Goal: Task Accomplishment & Management: Manage account settings

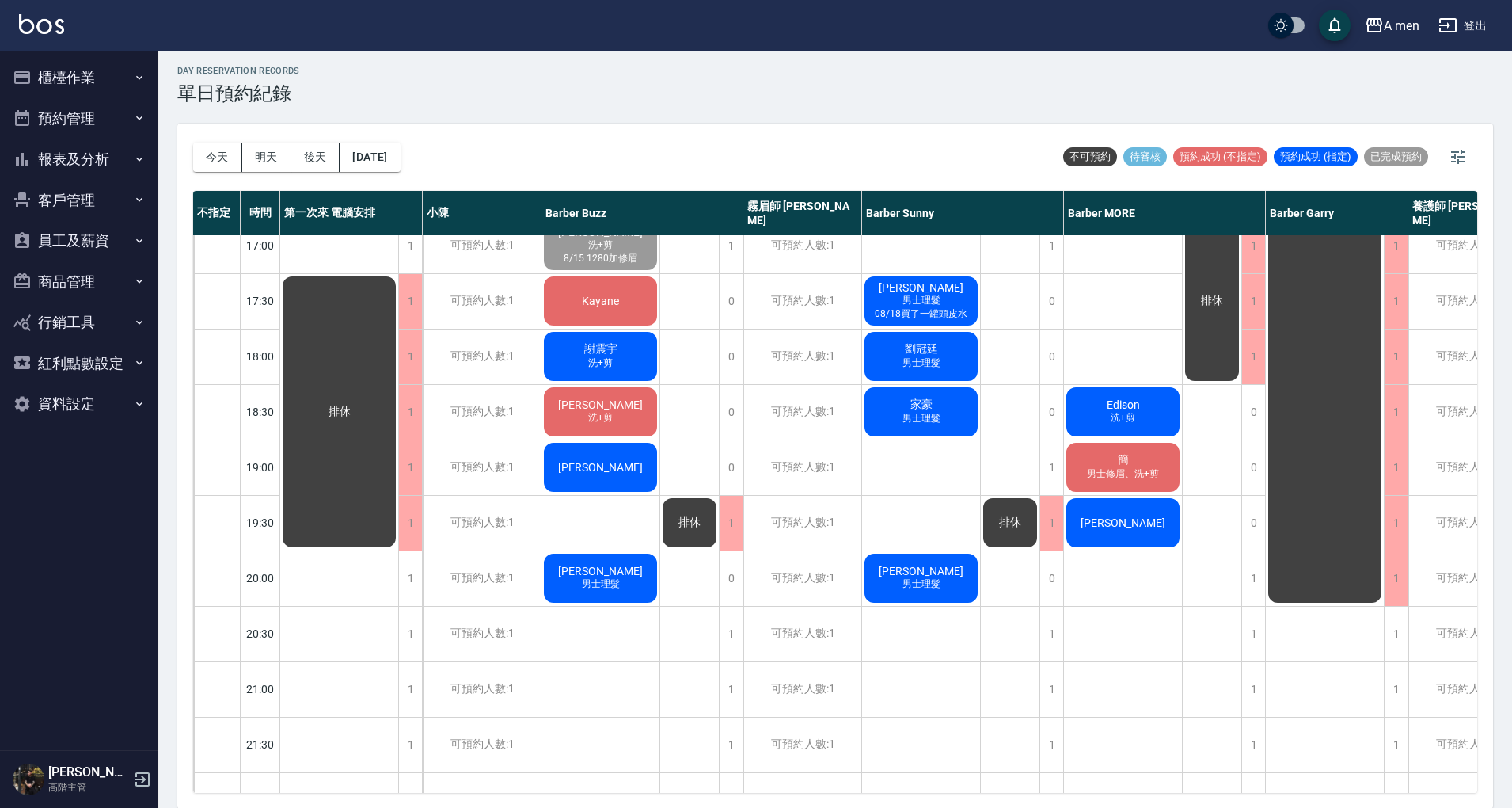
scroll to position [634, 0]
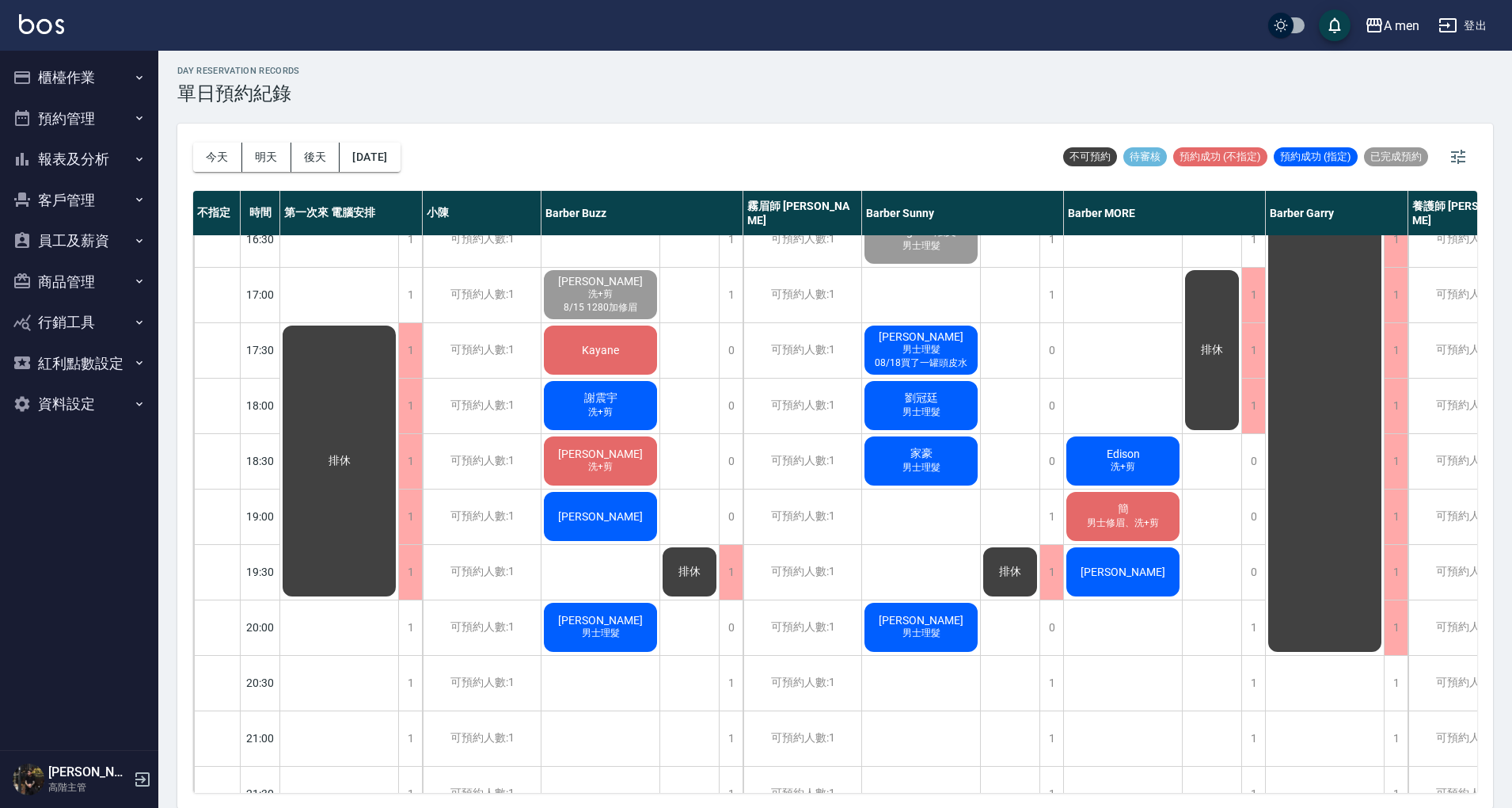
click at [958, 469] on div "家豪 男士理髮" at bounding box center [920, 460] width 118 height 53
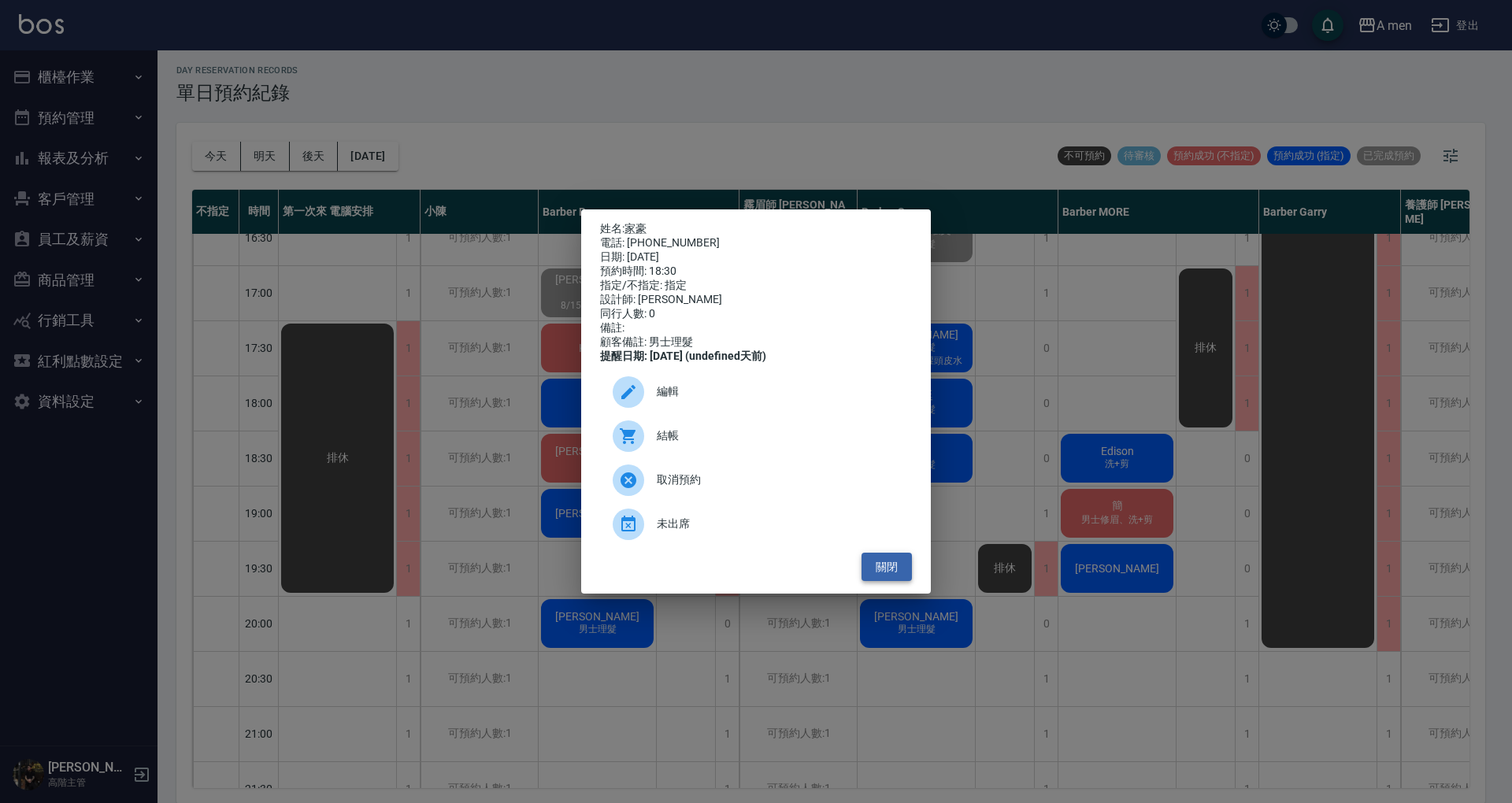
click at [887, 571] on button "關閉" at bounding box center [887, 567] width 50 height 29
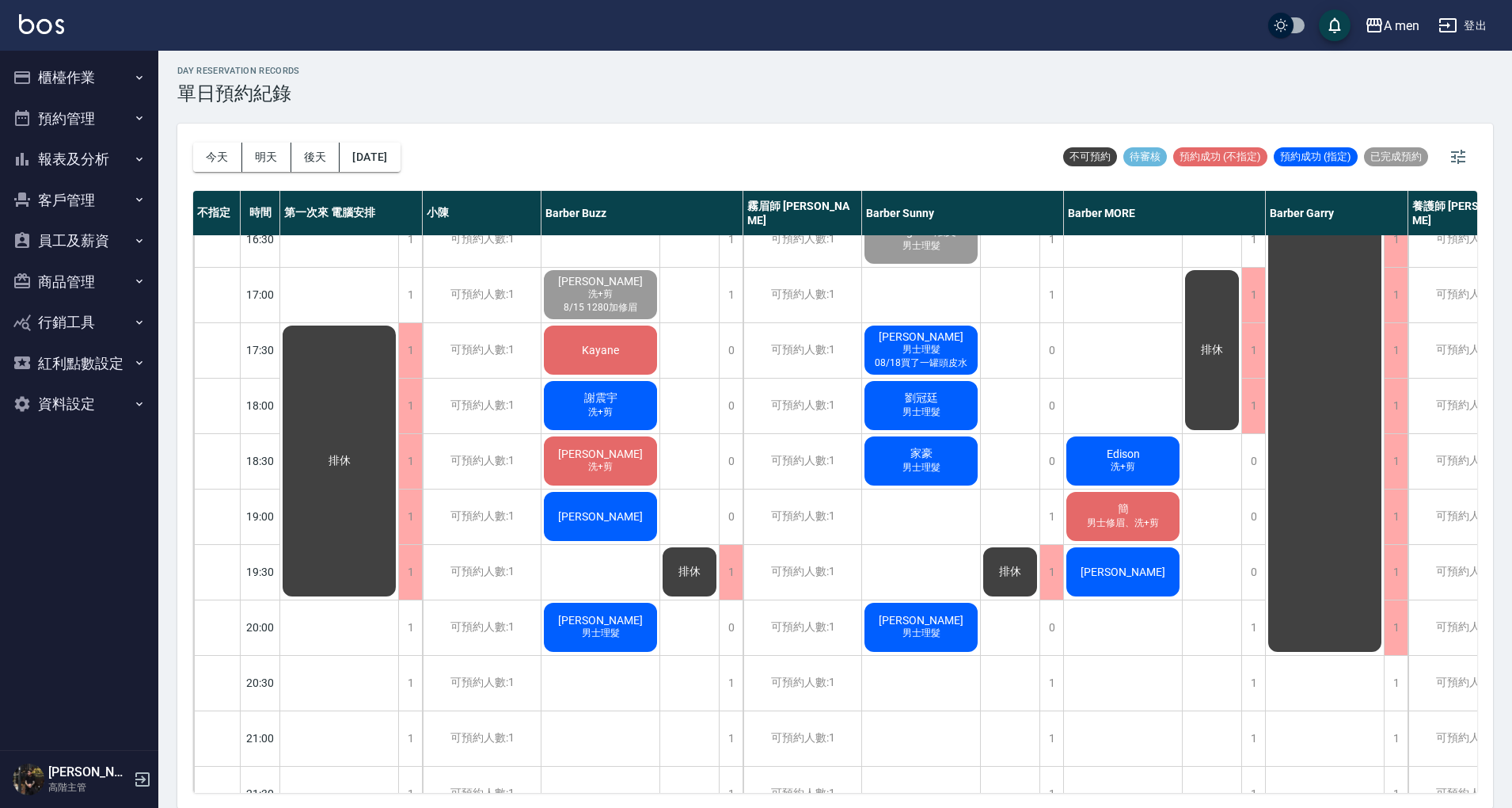
click at [891, 468] on div "家豪 男士理髮" at bounding box center [920, 460] width 118 height 53
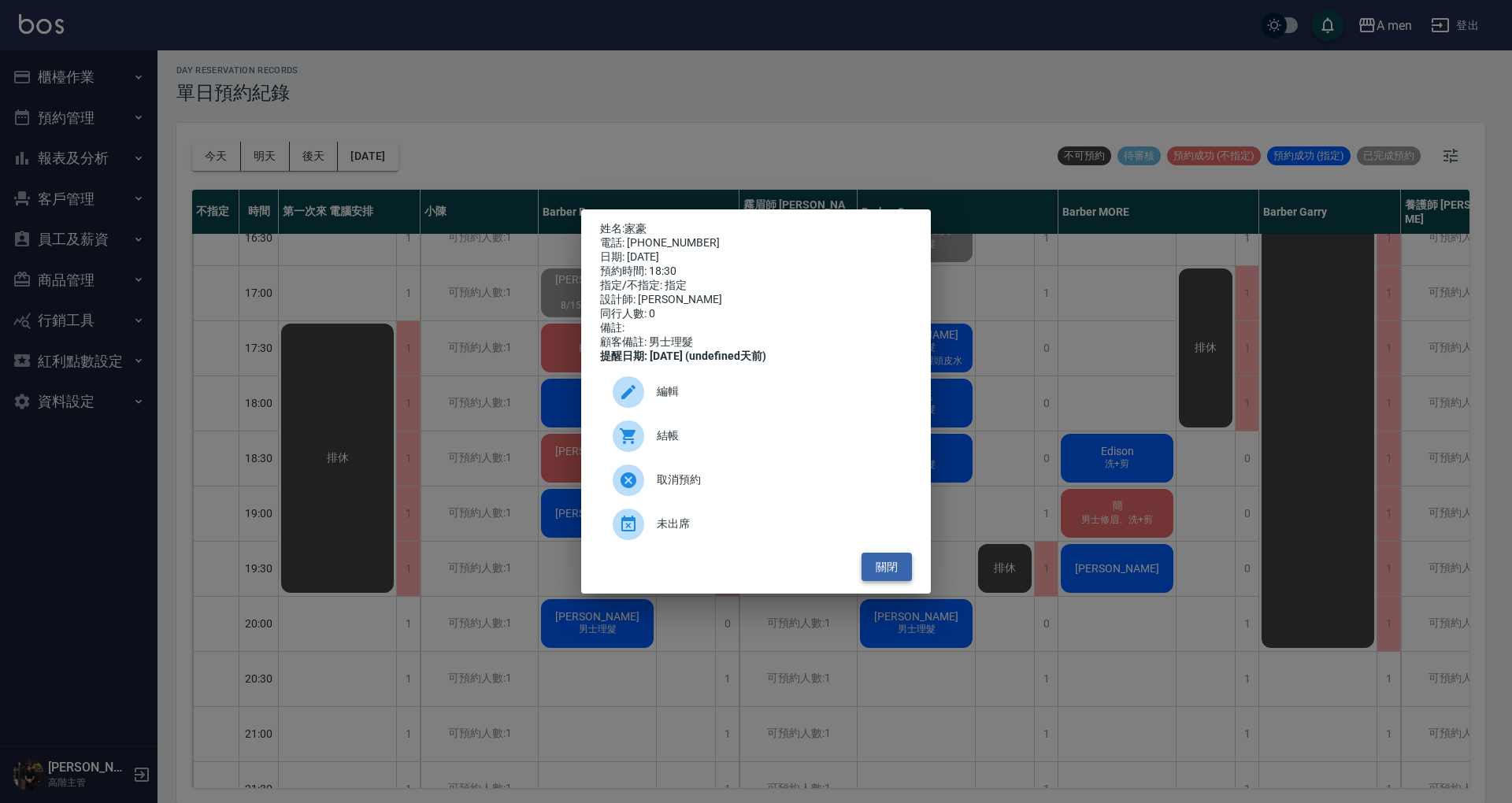
click at [901, 582] on button "關閉" at bounding box center [887, 567] width 50 height 29
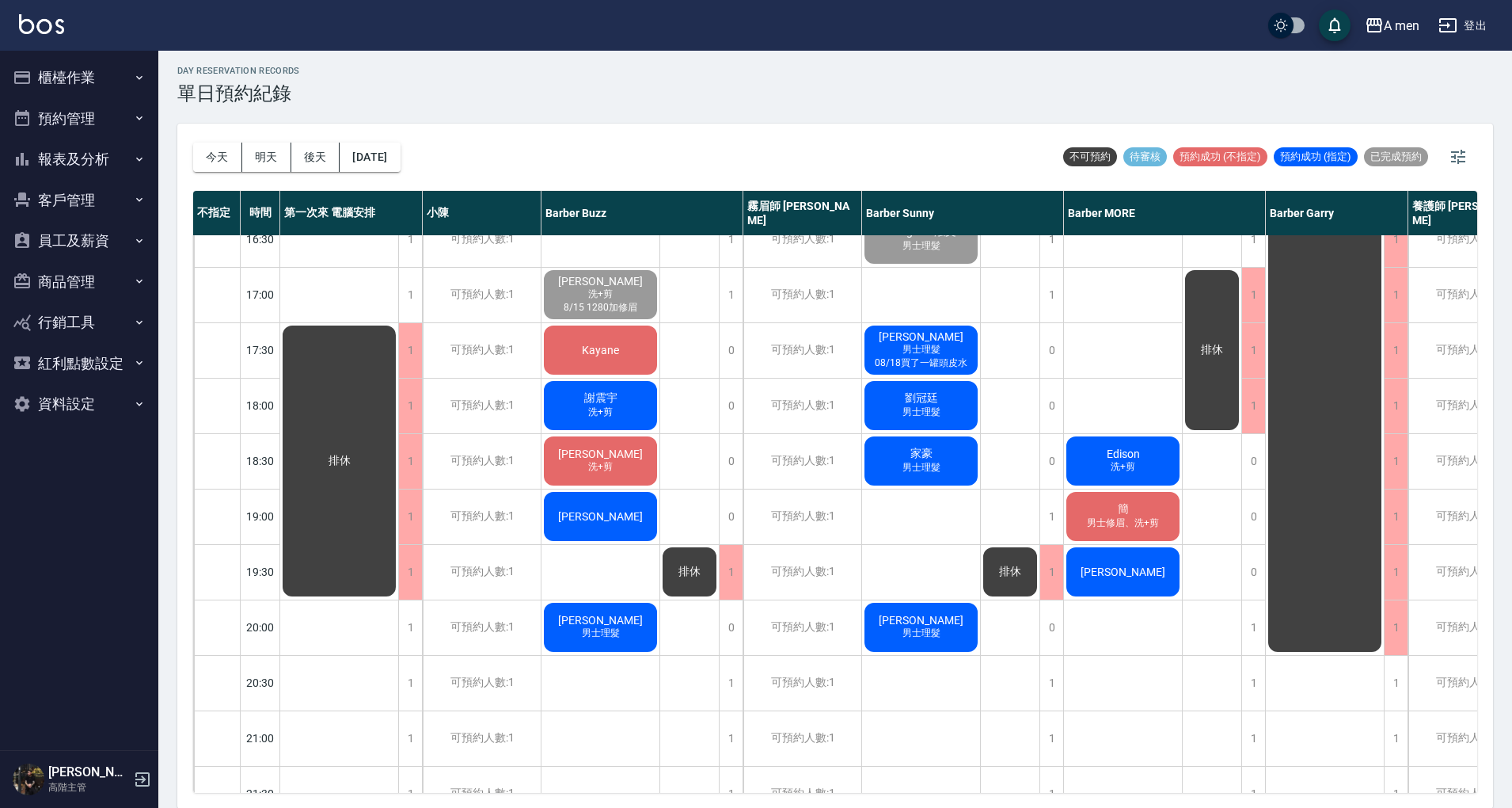
click at [1116, 522] on span "男士修眉、洗+剪" at bounding box center [1122, 523] width 79 height 14
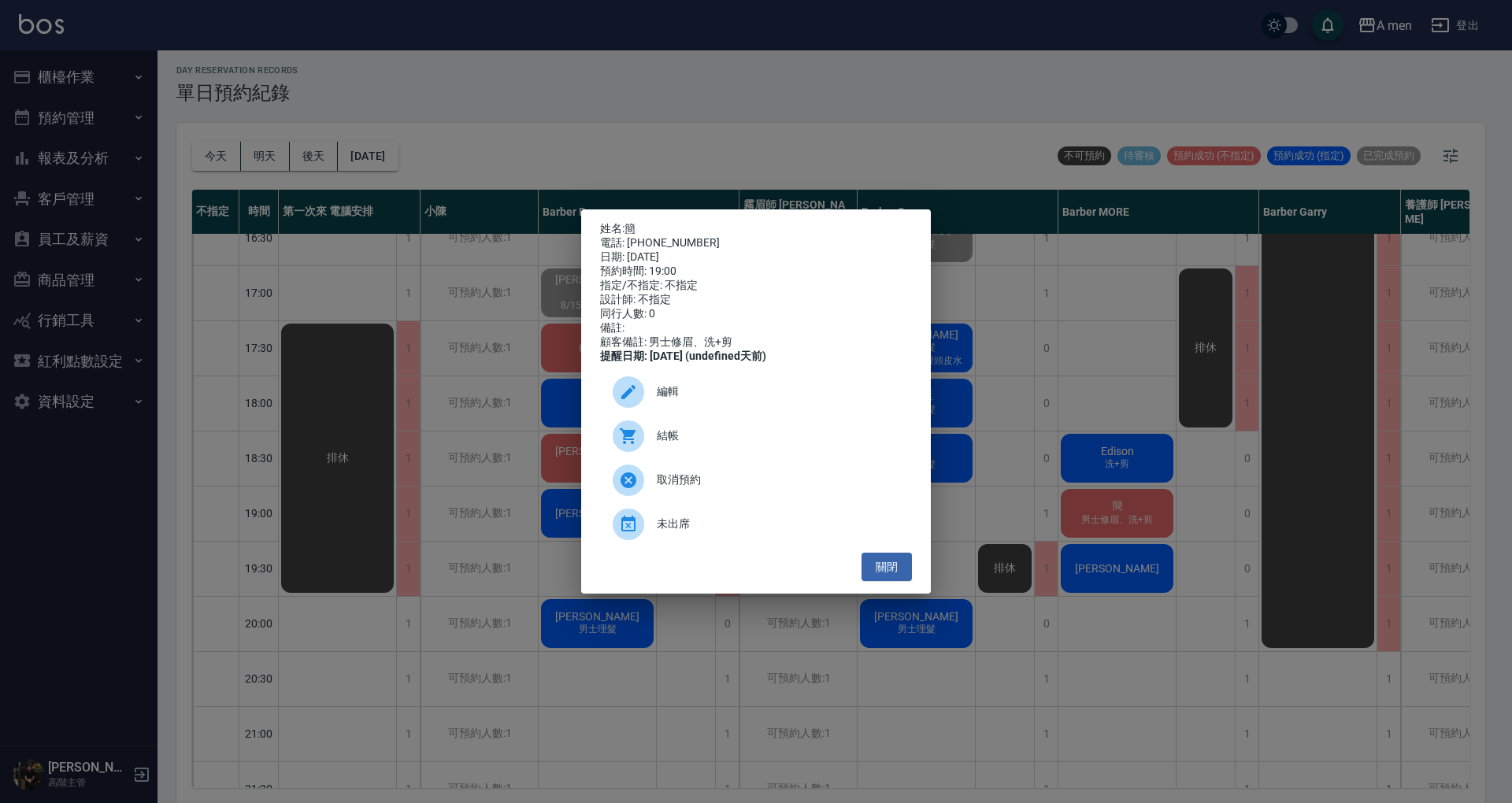
drag, startPoint x: 851, startPoint y: 559, endPoint x: 898, endPoint y: 575, distance: 49.6
click at [852, 553] on ul "編輯 結帳 取消預約 未出席" at bounding box center [756, 457] width 312 height 188
drag, startPoint x: 899, startPoint y: 575, endPoint x: 752, endPoint y: 513, distance: 159.5
click at [900, 575] on button "關閉" at bounding box center [887, 567] width 50 height 29
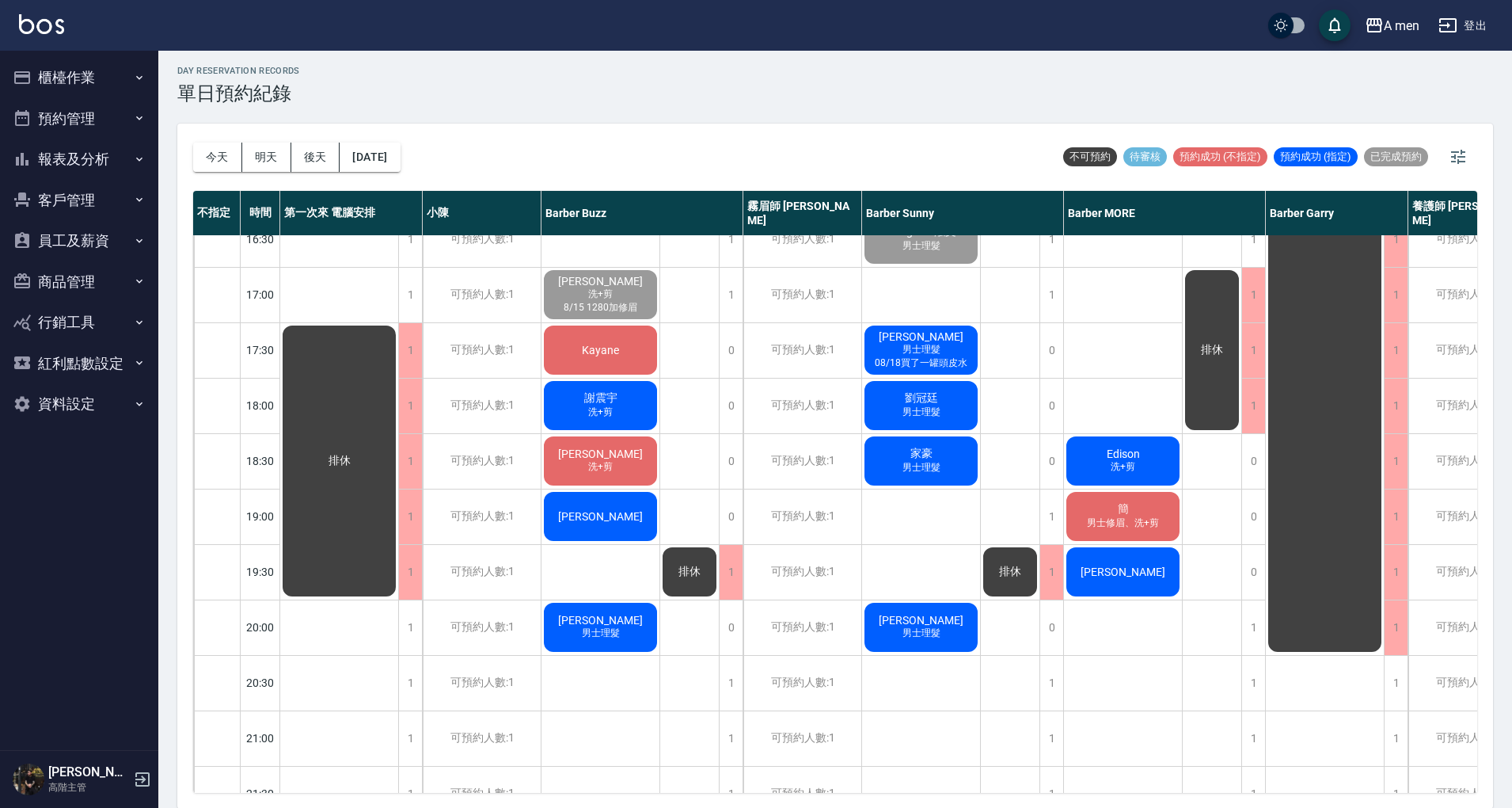
click at [639, 522] on div "[PERSON_NAME]" at bounding box center [600, 515] width 118 height 53
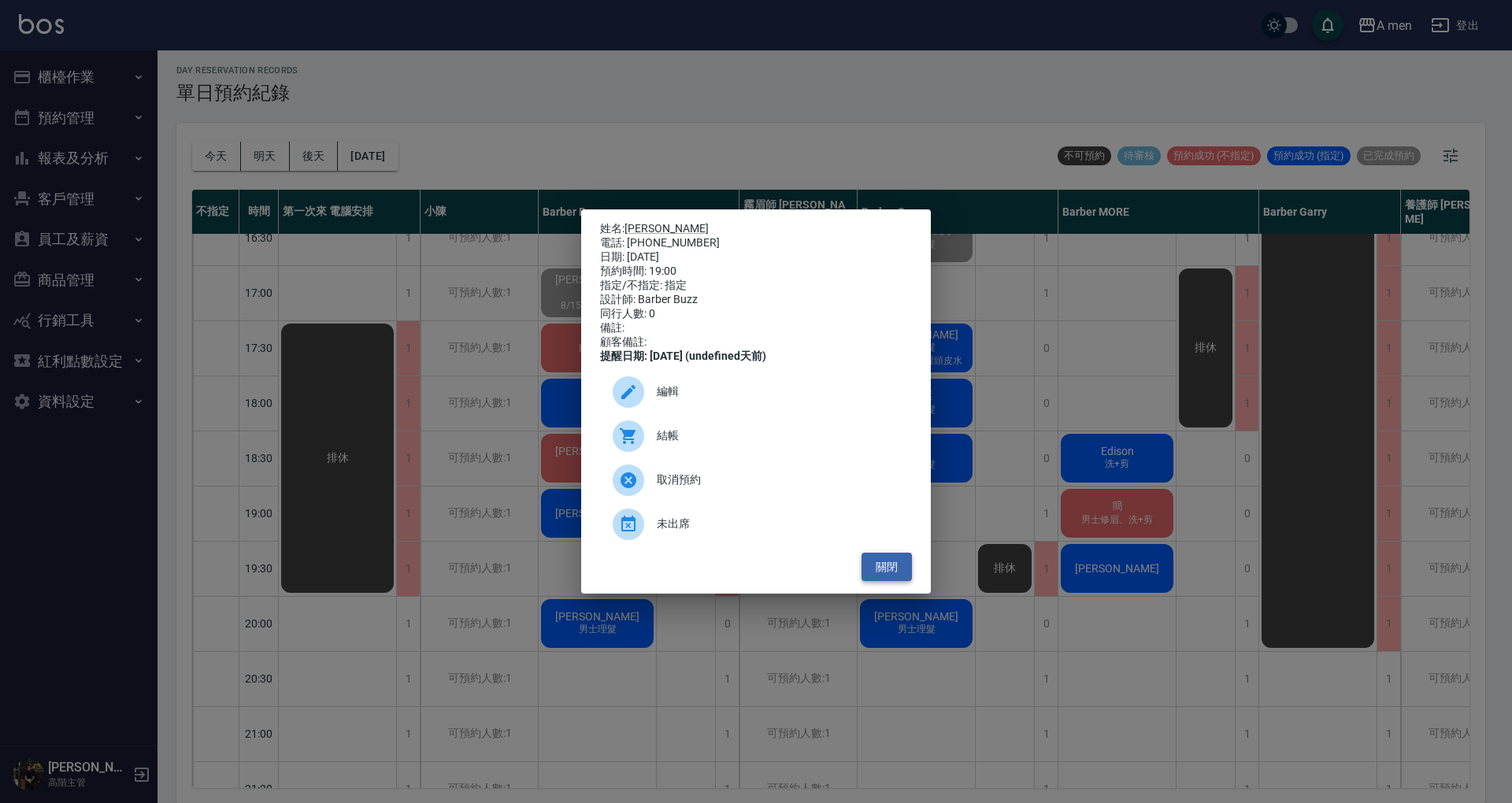
click at [891, 571] on button "關閉" at bounding box center [887, 567] width 50 height 29
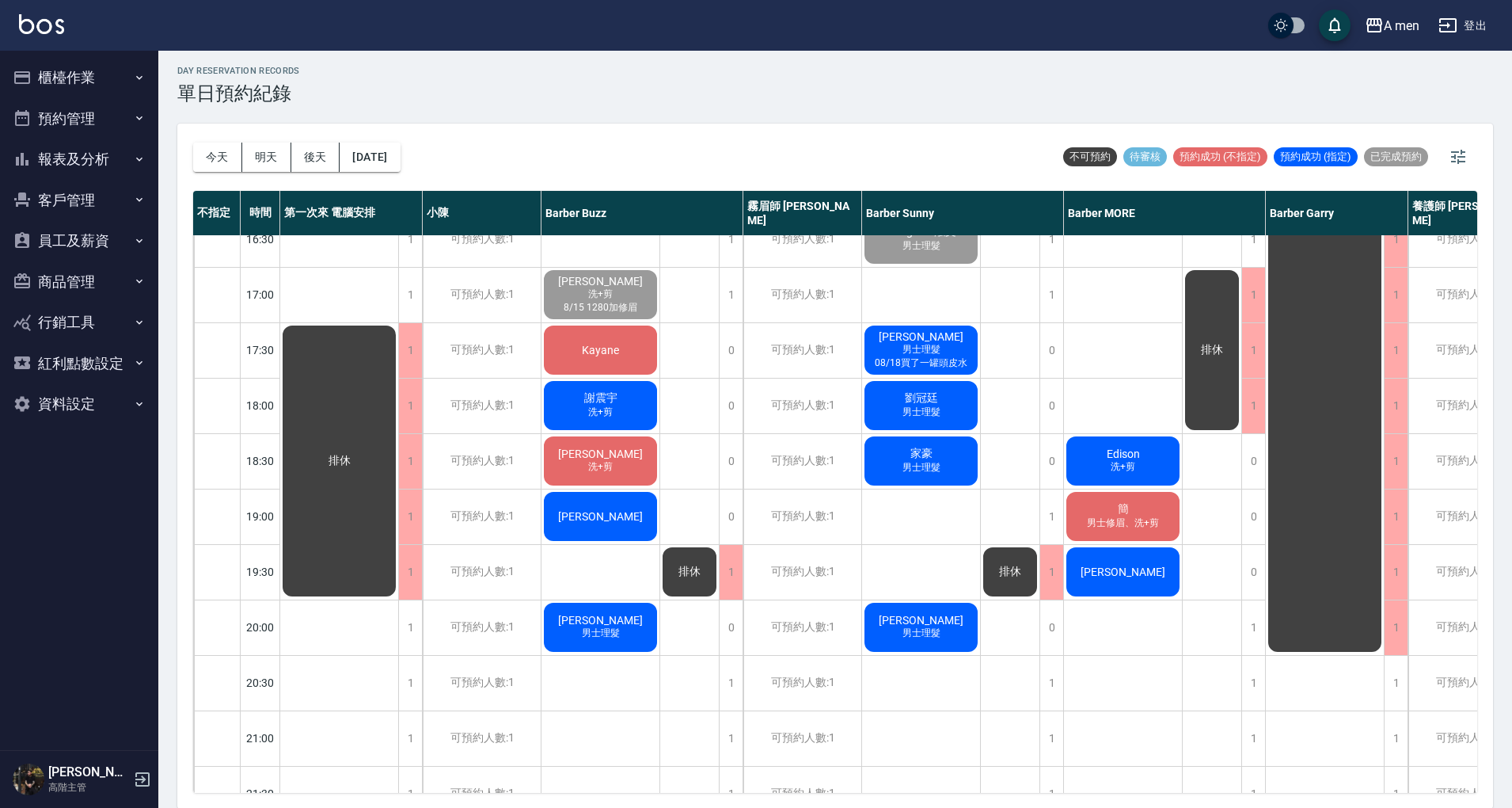
click at [600, 451] on span "[PERSON_NAME]" at bounding box center [601, 453] width 91 height 13
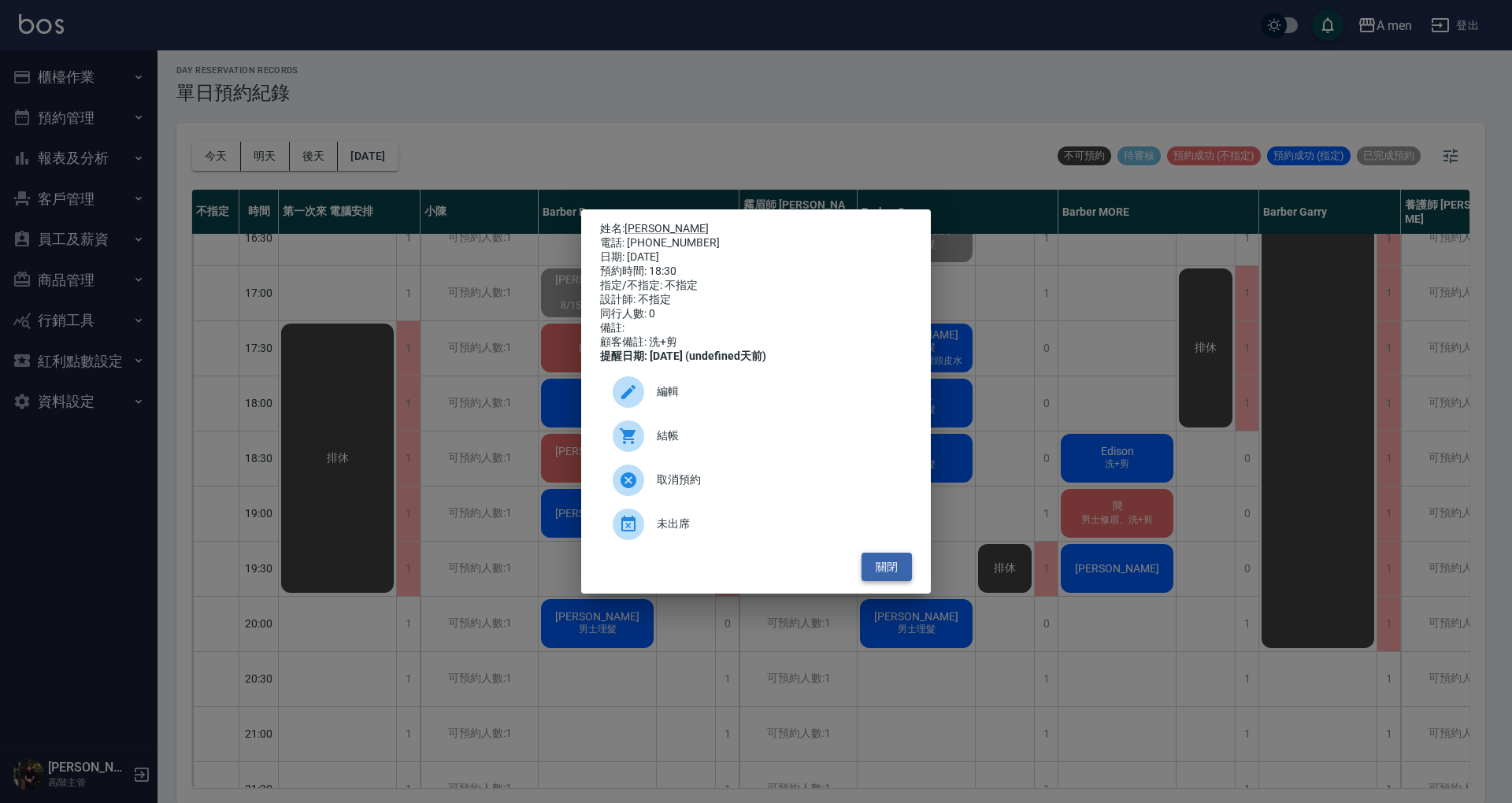
click at [882, 565] on button "關閉" at bounding box center [887, 567] width 50 height 29
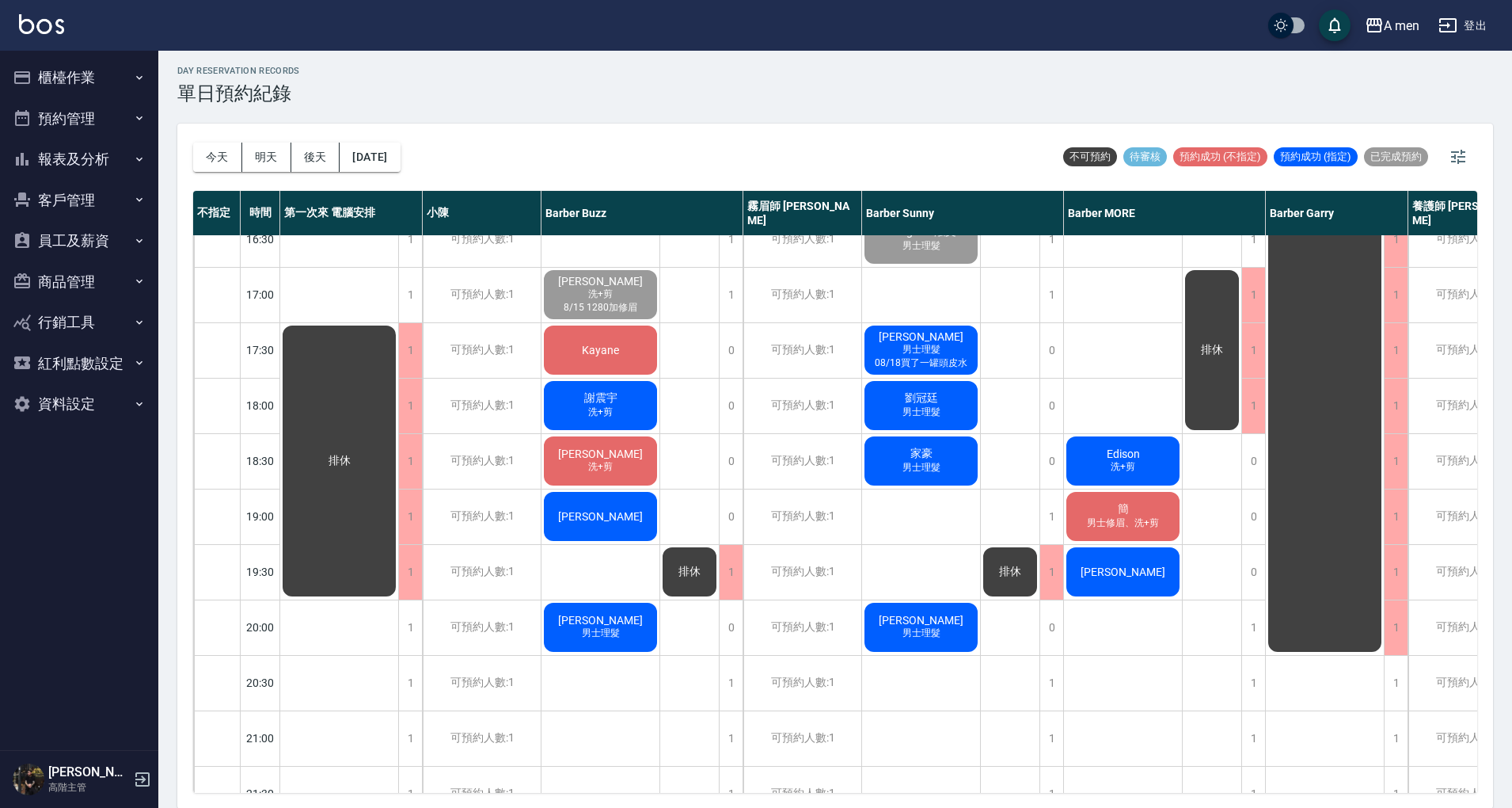
click at [911, 450] on span "家豪" at bounding box center [920, 453] width 28 height 15
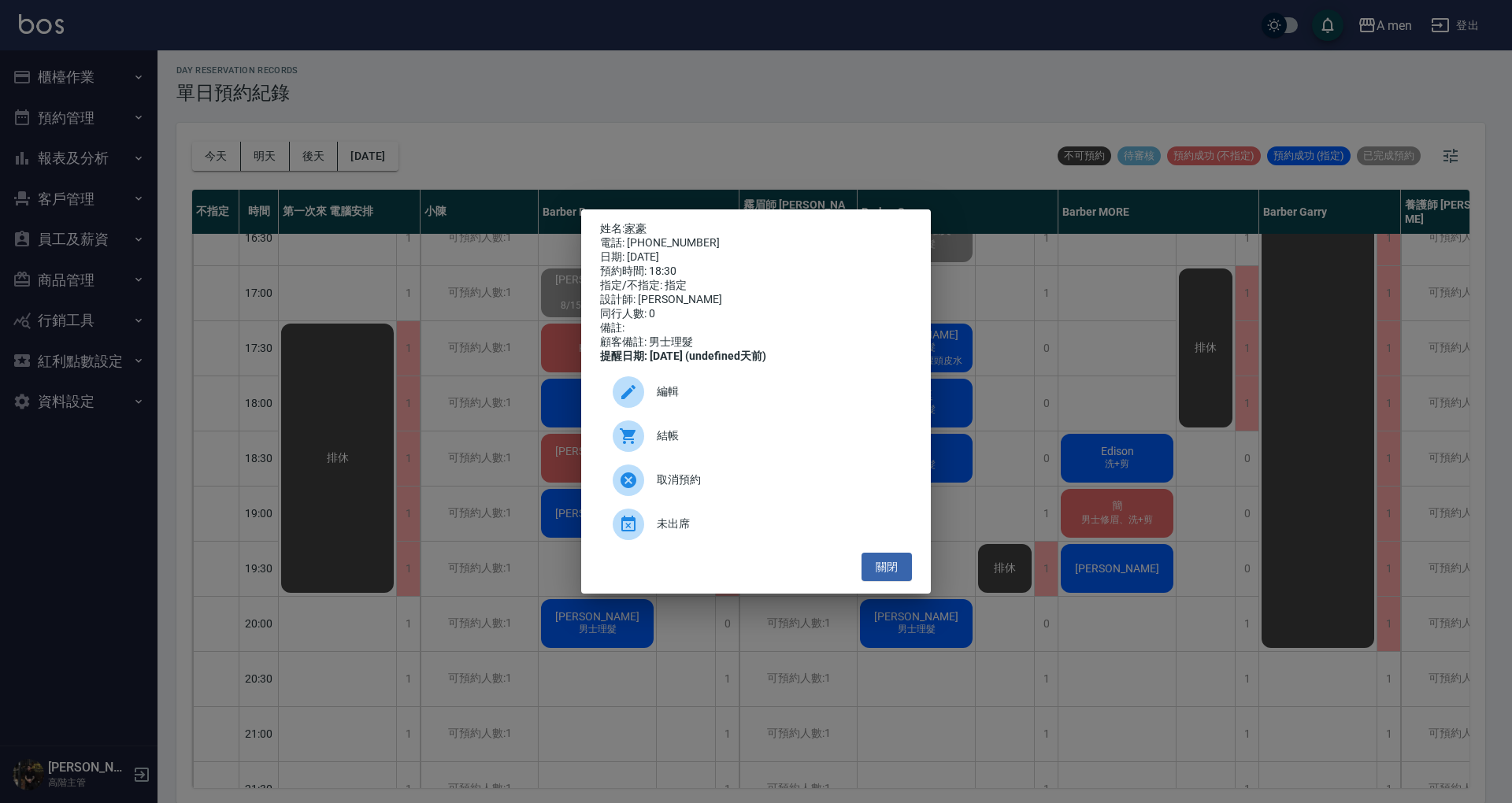
click at [1143, 525] on div "姓名: 家豪 電話: 0939860721 日期: 2025/09/15 預約時間: 18:30 指定/不指定: 指定 設計師: Barber Sunny 同…" at bounding box center [756, 401] width 1512 height 803
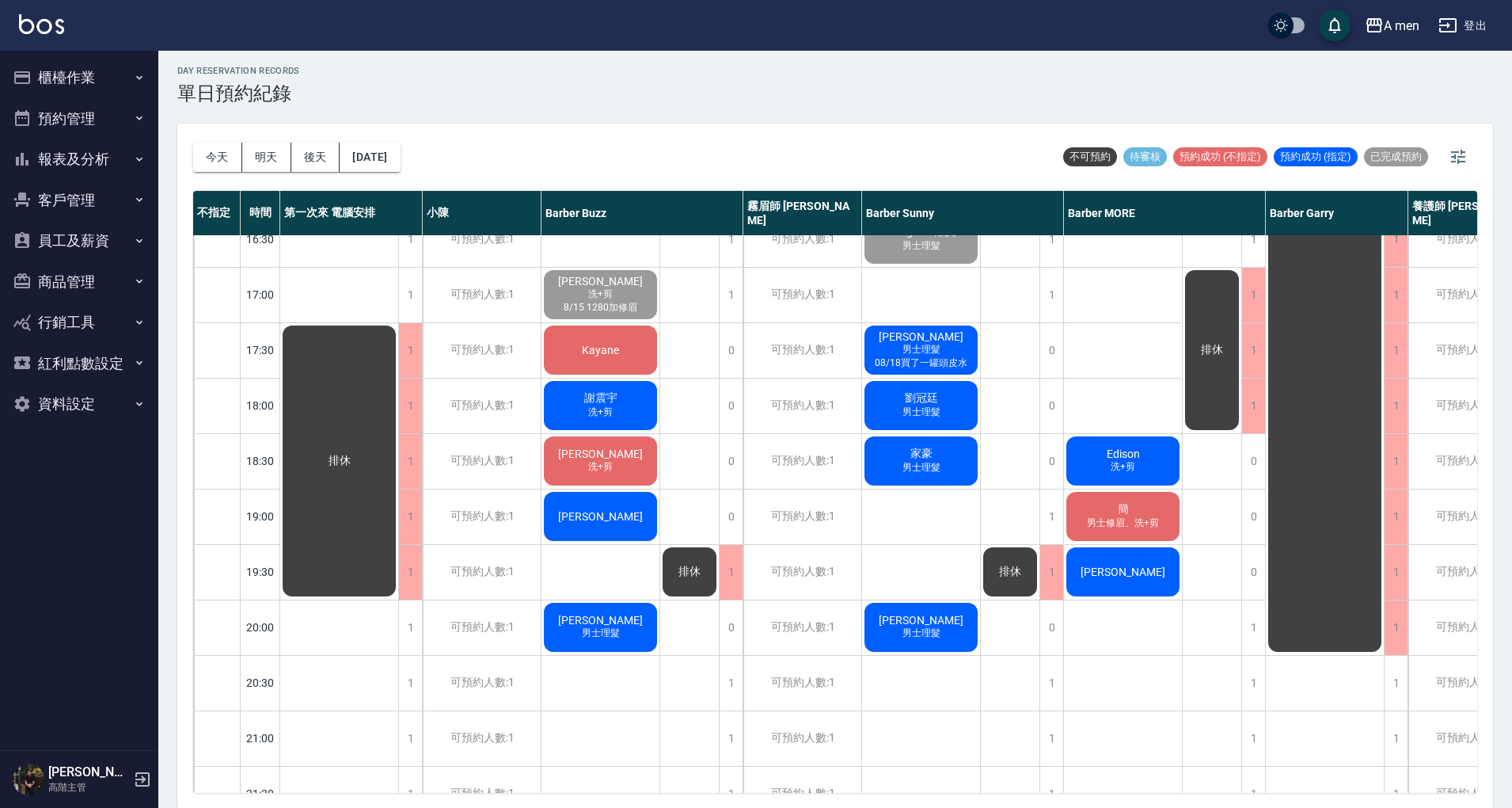
click at [1130, 450] on span "Edison" at bounding box center [1123, 453] width 40 height 13
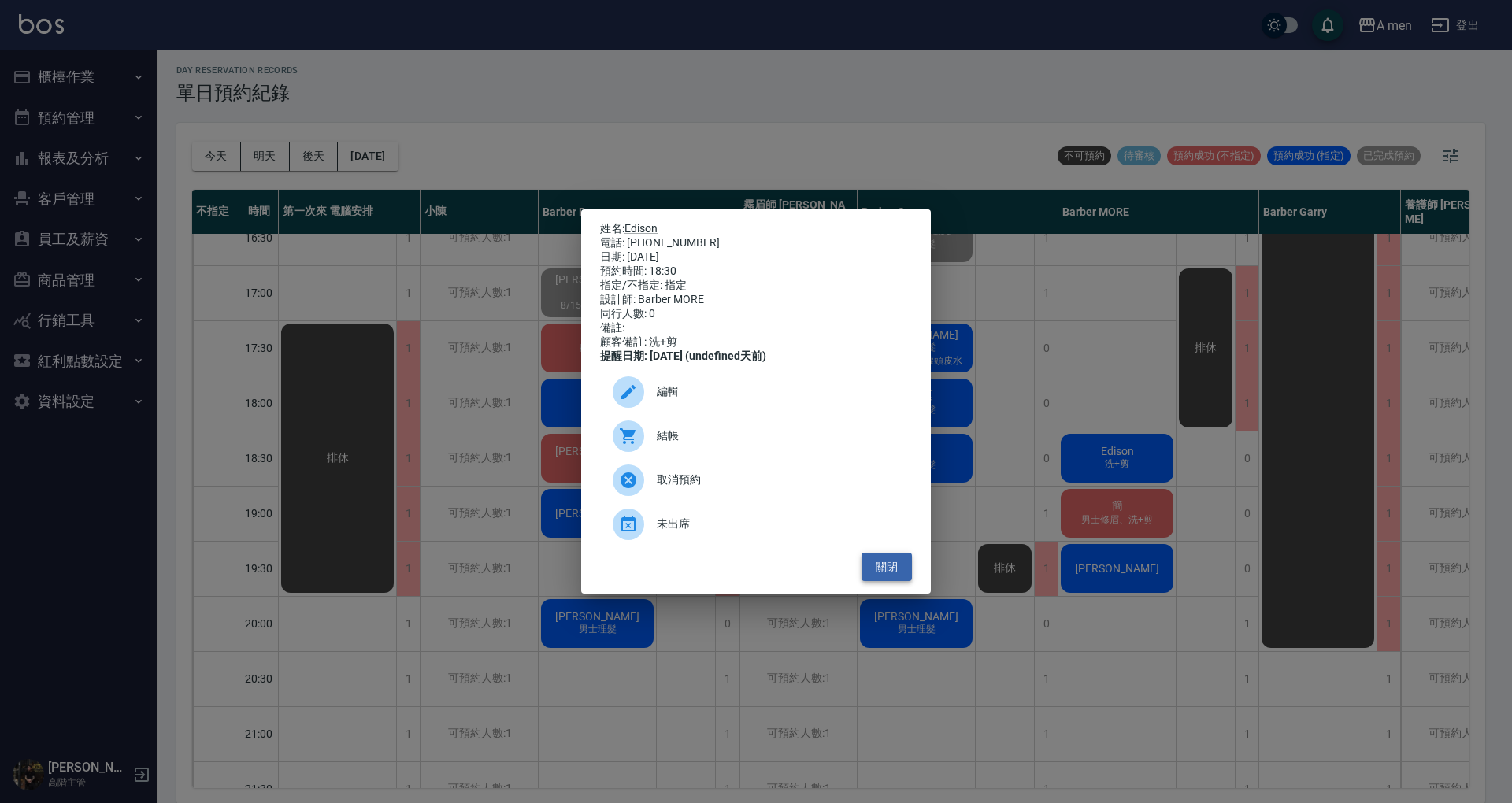
drag, startPoint x: 887, startPoint y: 570, endPoint x: 876, endPoint y: 578, distance: 13.6
click at [882, 575] on button "關閉" at bounding box center [887, 567] width 50 height 29
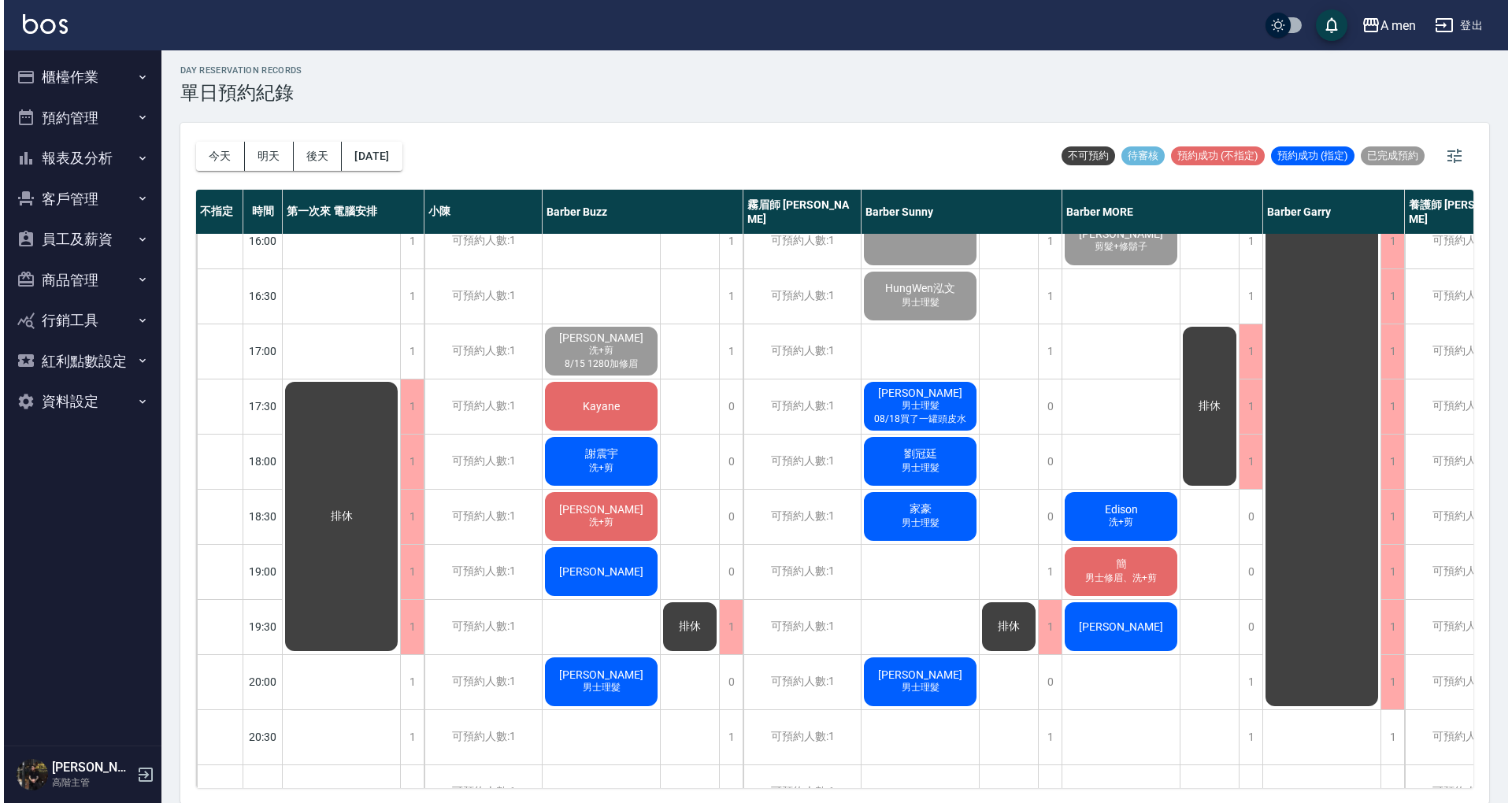
scroll to position [524, 0]
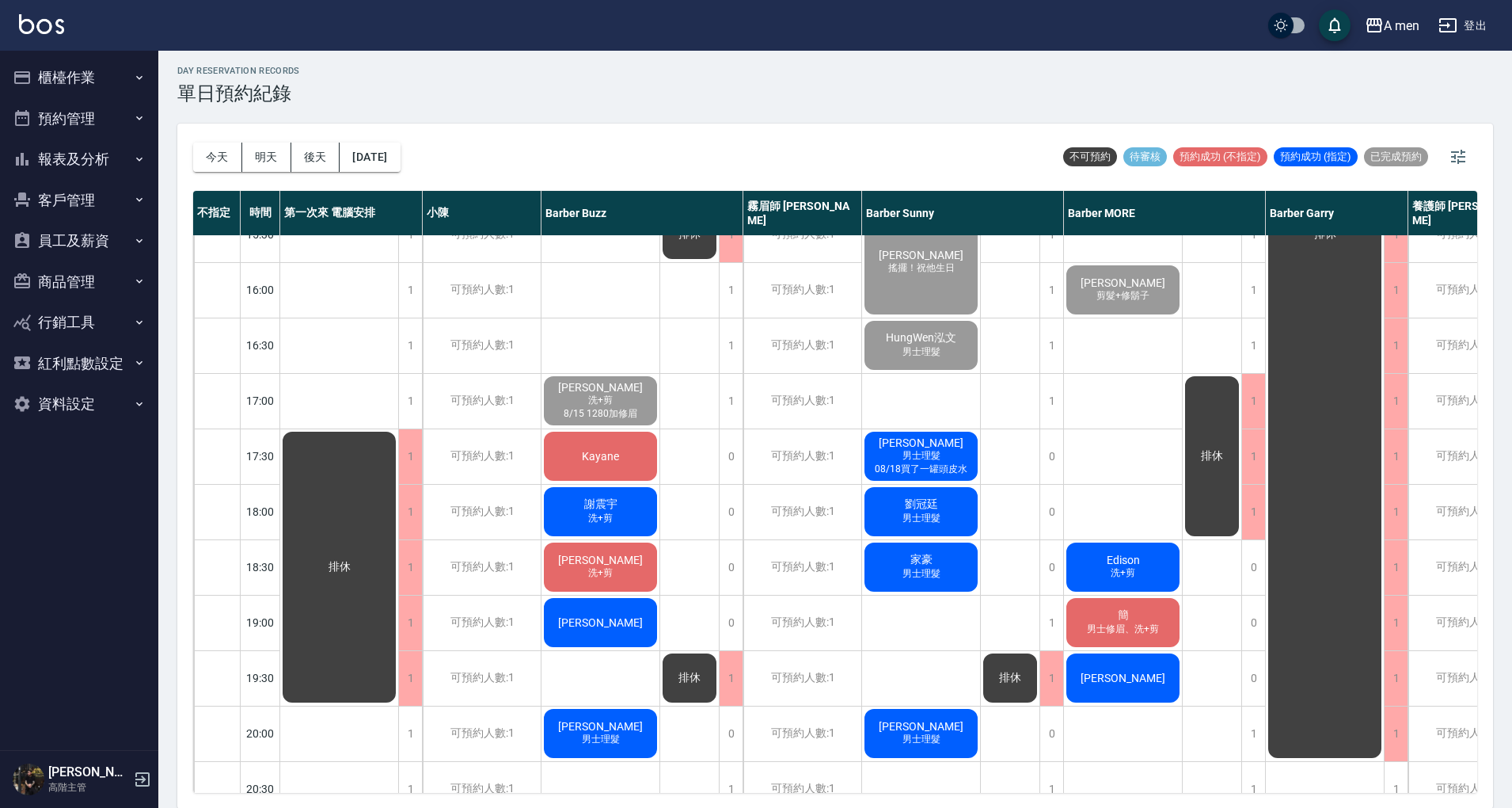
click at [617, 519] on div "謝震宇 洗+剪" at bounding box center [600, 511] width 118 height 53
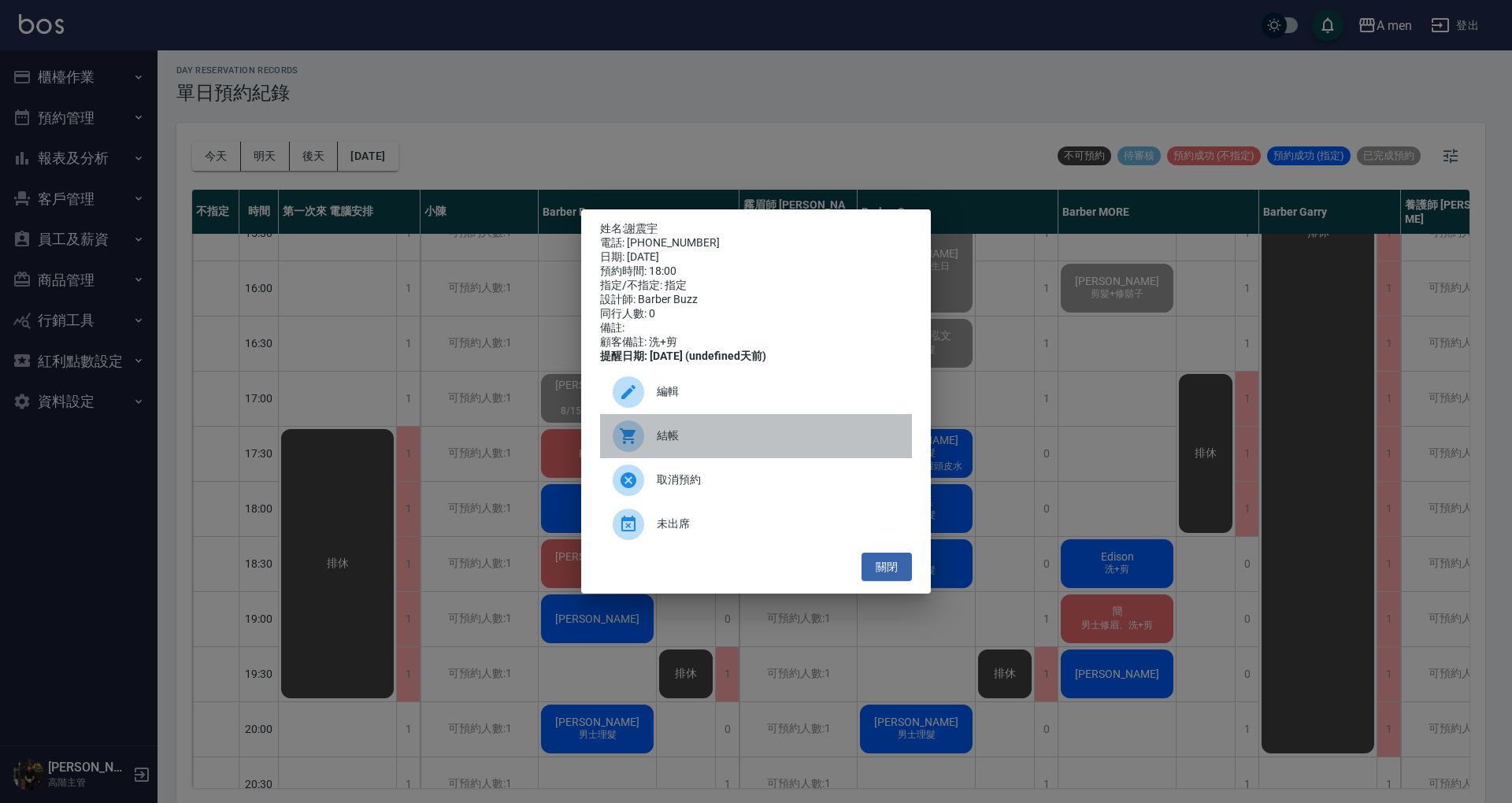
click at [678, 442] on span "結帳" at bounding box center [777, 435] width 243 height 16
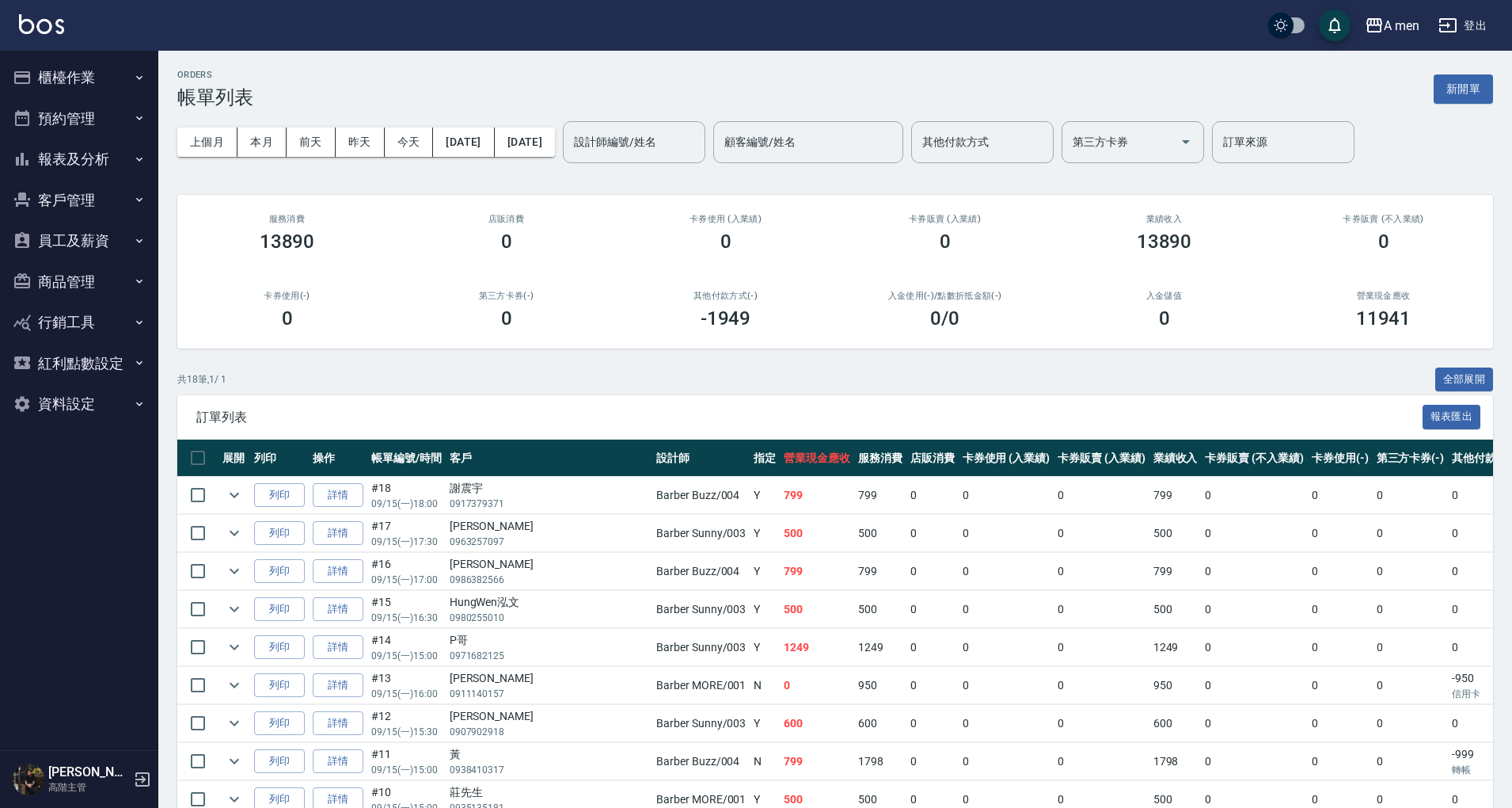
click at [117, 113] on button "預約管理" at bounding box center [80, 119] width 146 height 41
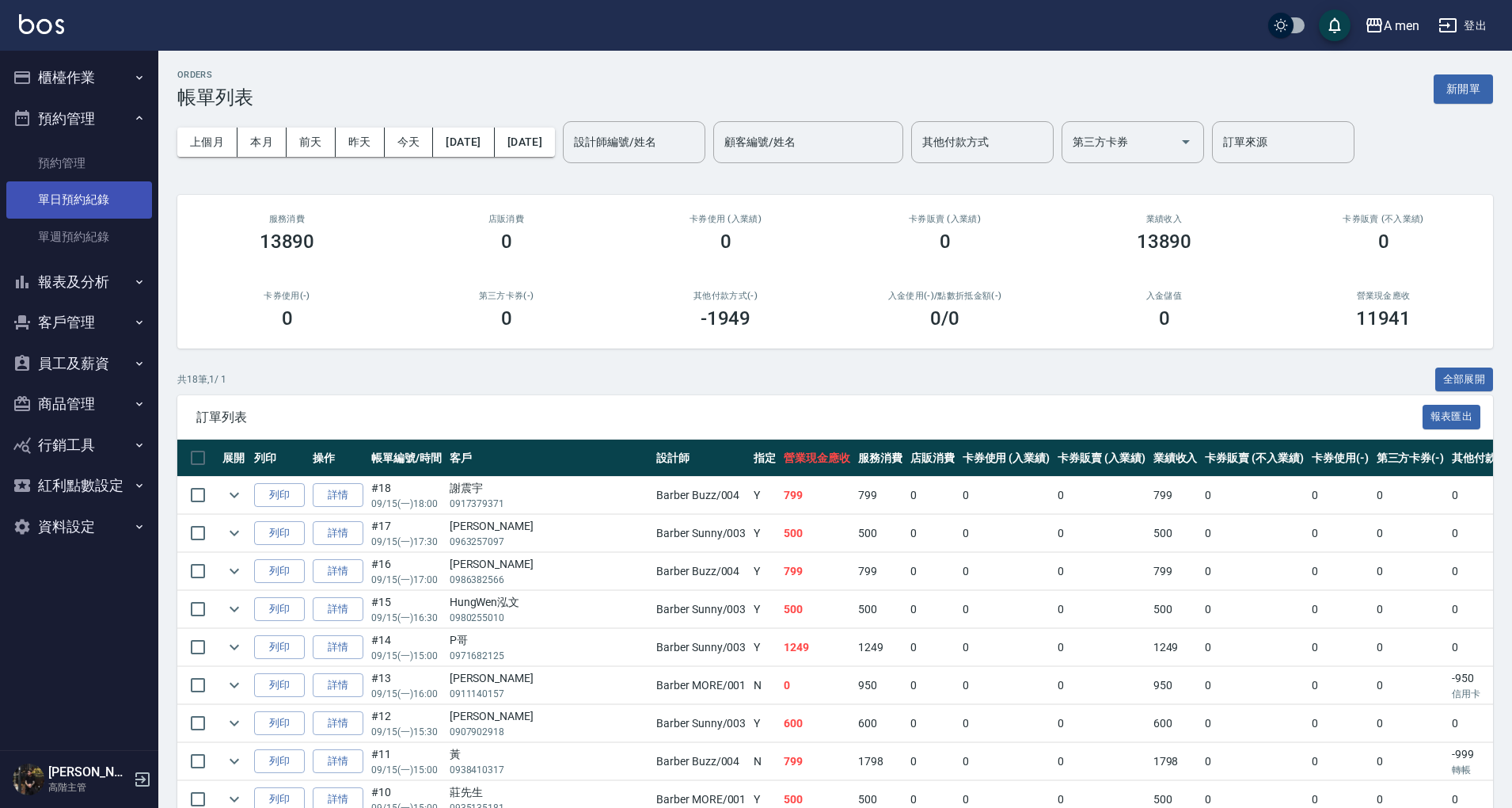
click at [88, 183] on link "單日預約紀錄" at bounding box center [80, 199] width 146 height 36
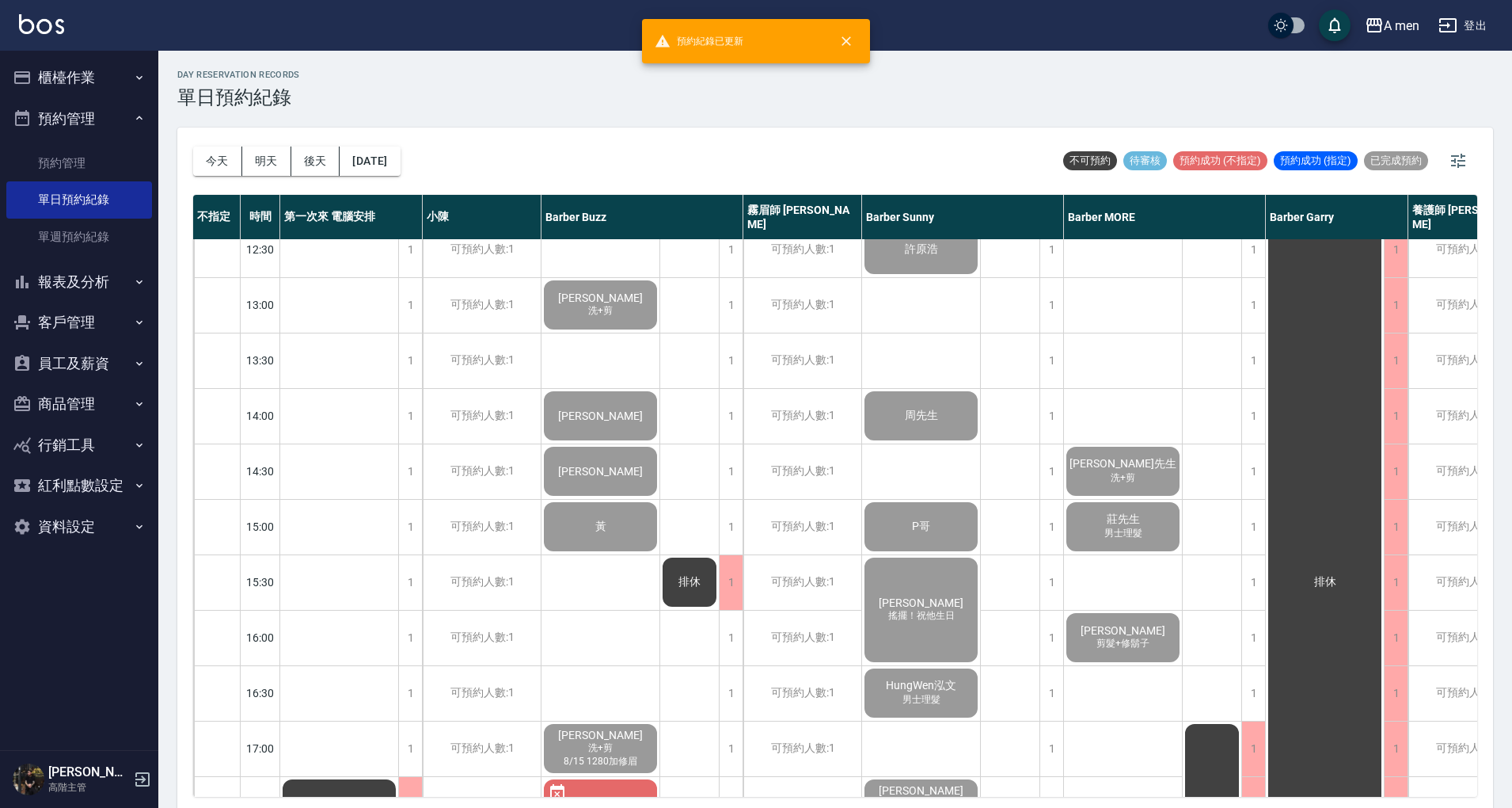
scroll to position [422, 0]
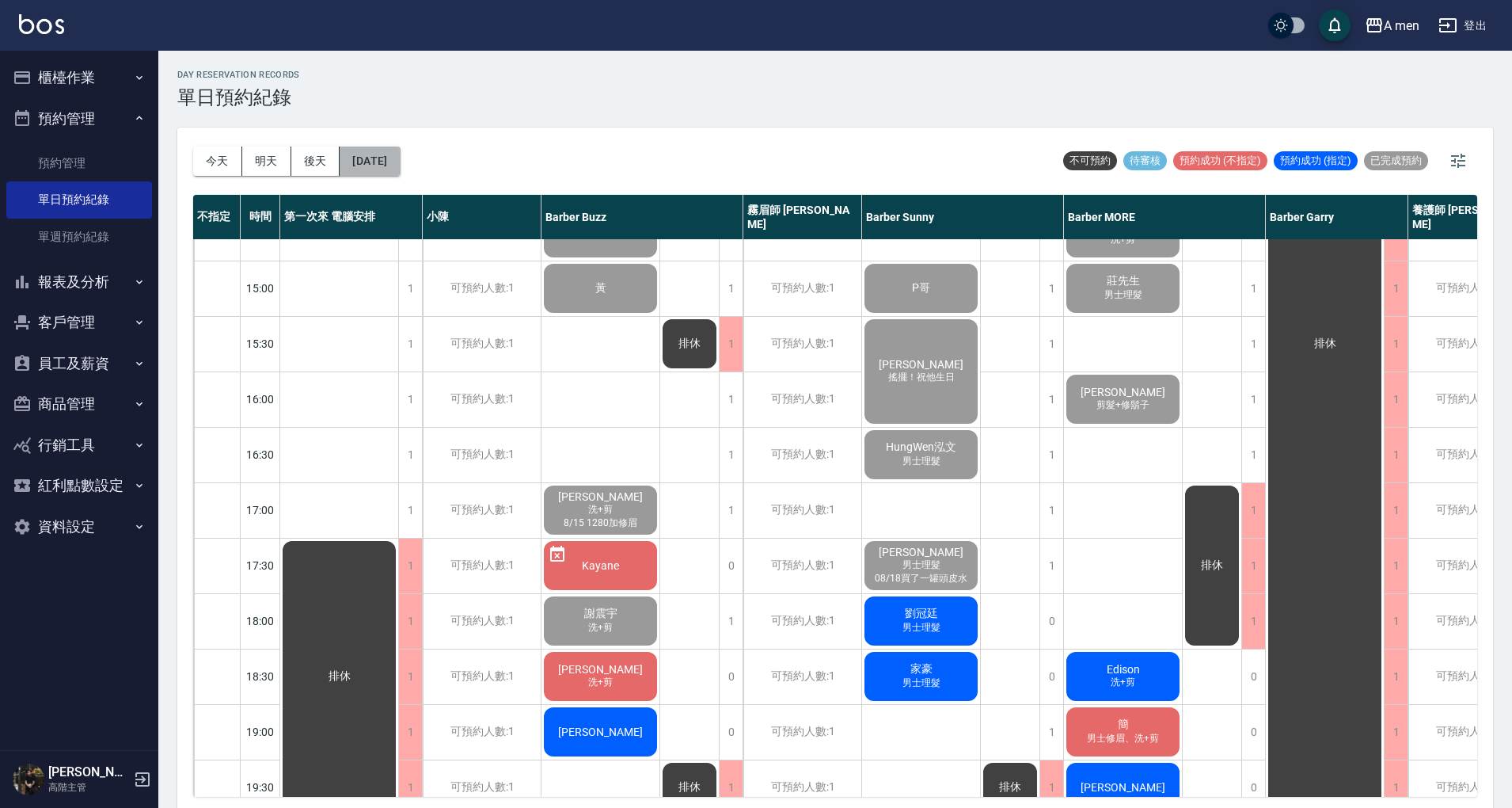
click at [398, 173] on button "[DATE]" at bounding box center [369, 161] width 60 height 29
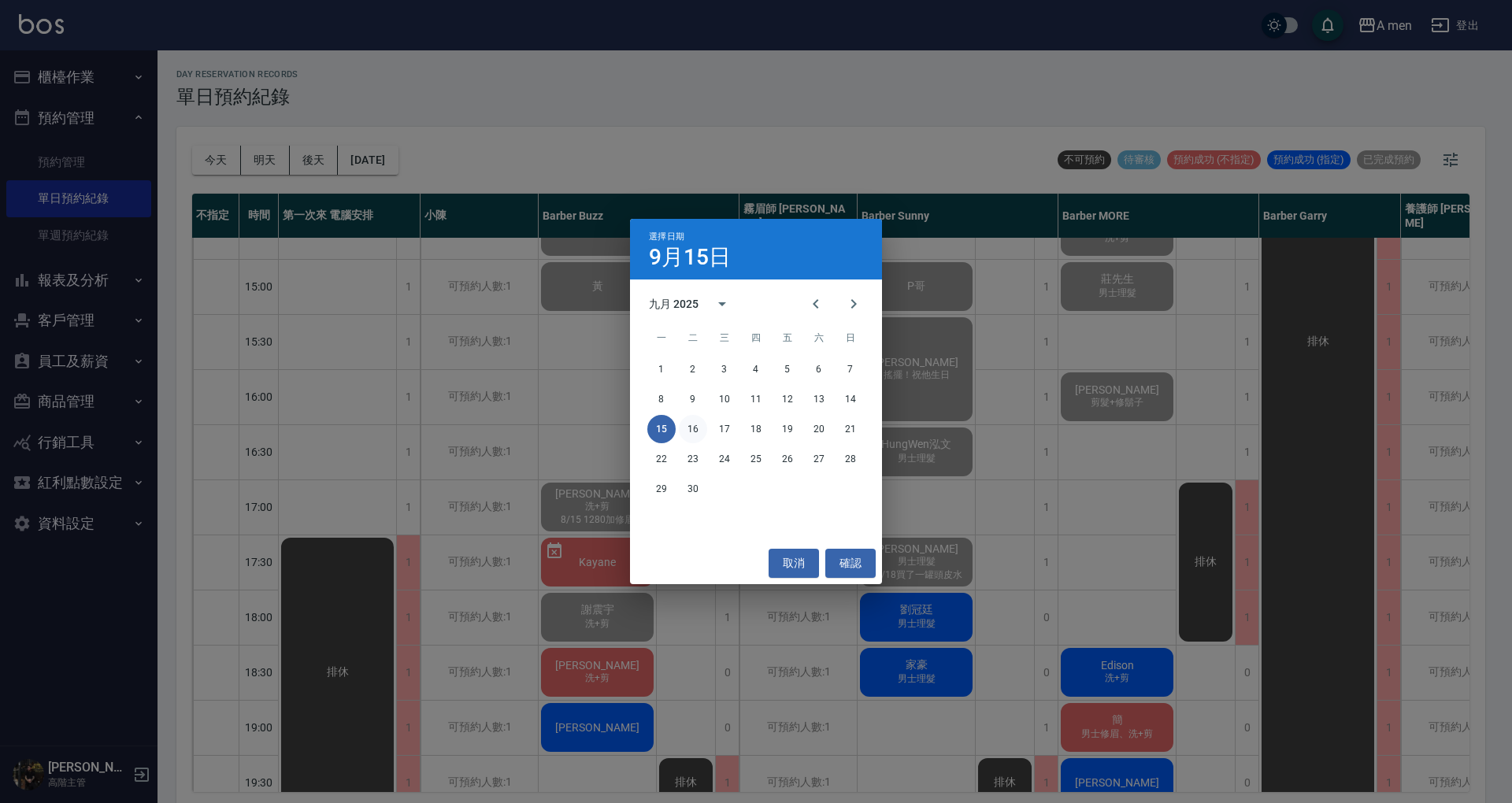
click at [698, 418] on button "16" at bounding box center [692, 428] width 28 height 28
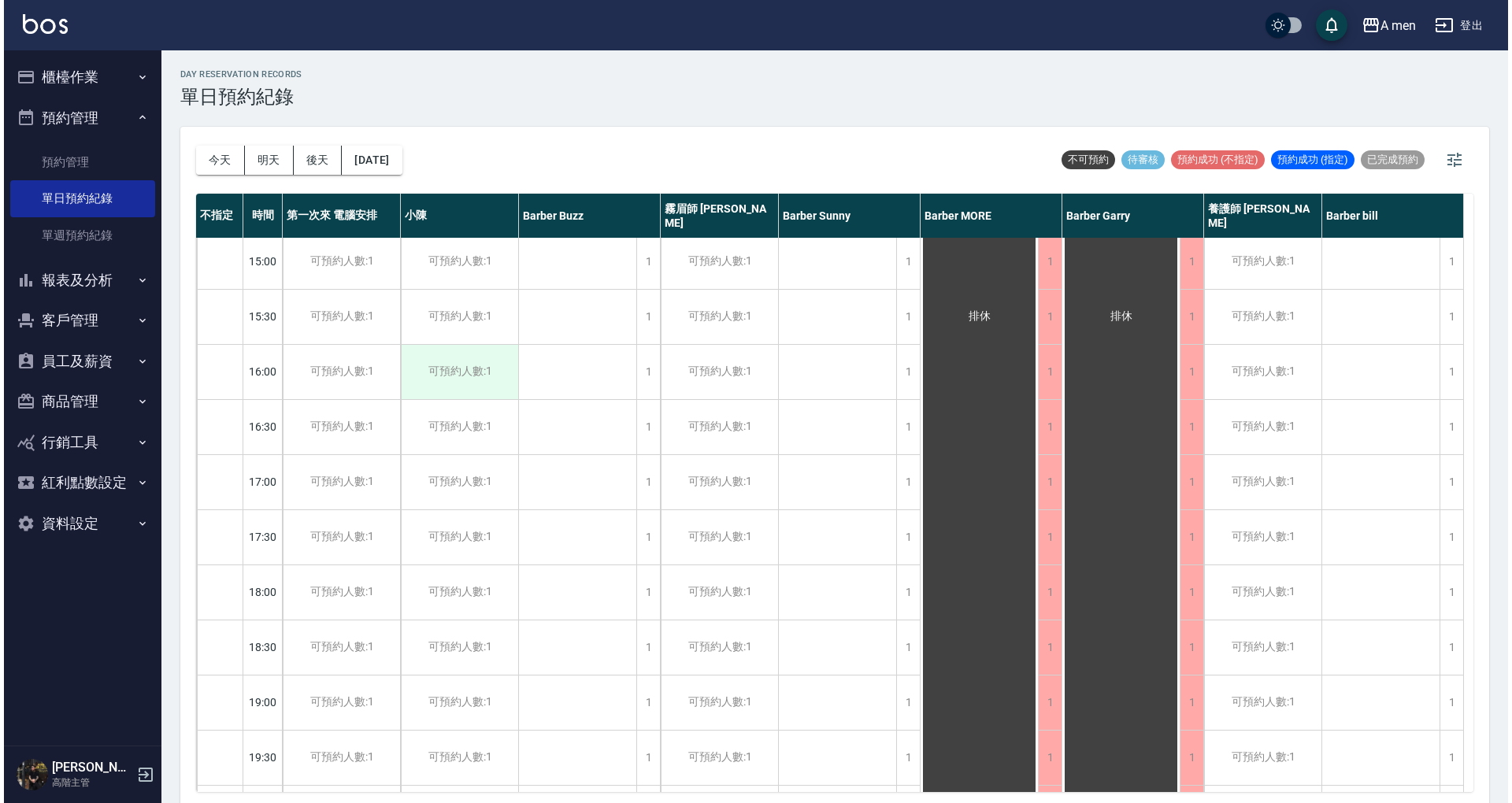
scroll to position [419, 0]
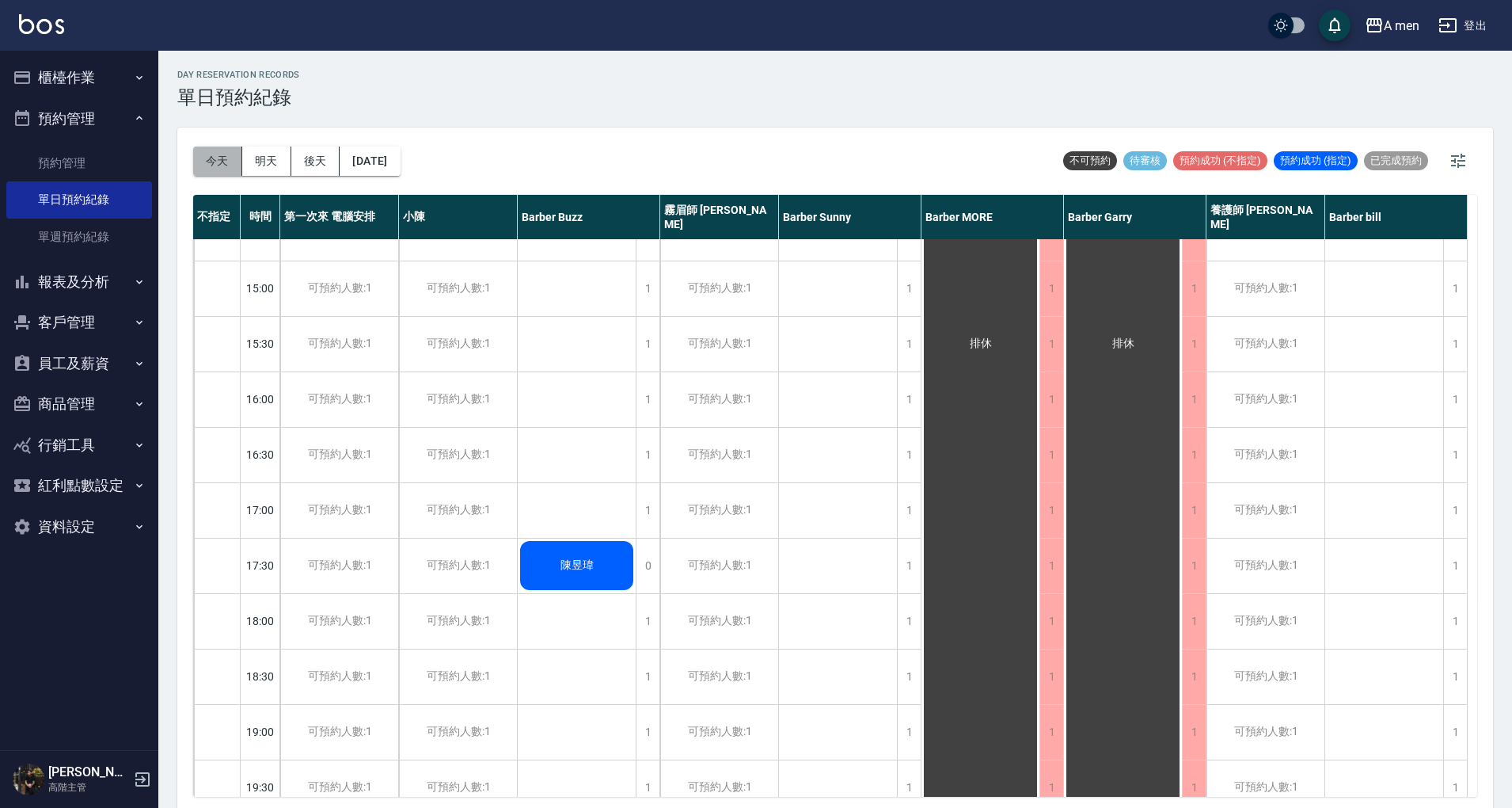
click at [207, 156] on button "今天" at bounding box center [218, 161] width 50 height 29
click at [207, 154] on div at bounding box center [756, 404] width 1512 height 808
click at [201, 160] on div at bounding box center [756, 404] width 1512 height 808
click at [204, 161] on div at bounding box center [756, 404] width 1512 height 808
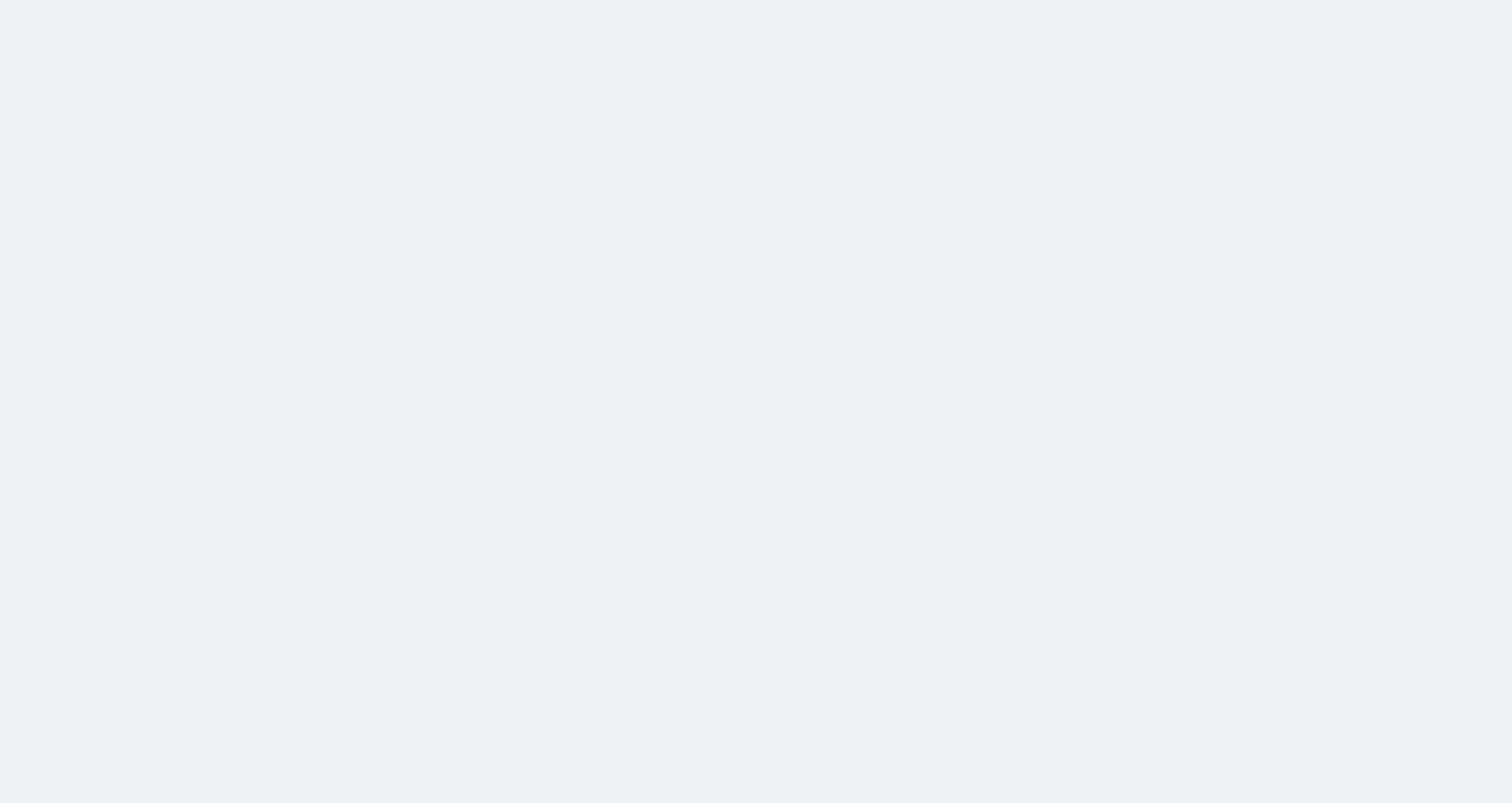
click at [842, 0] on html at bounding box center [756, 0] width 1512 height 0
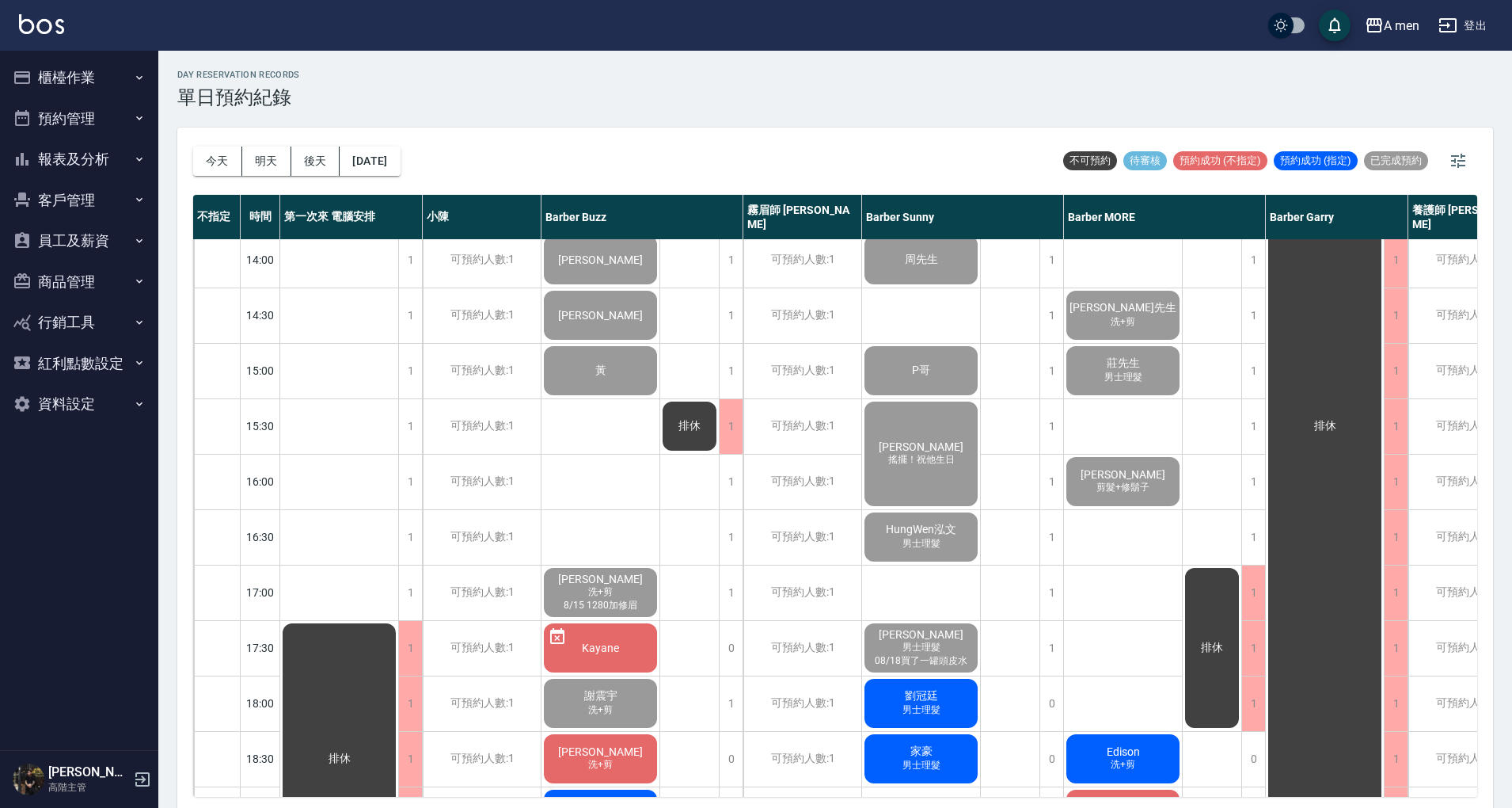
scroll to position [634, 0]
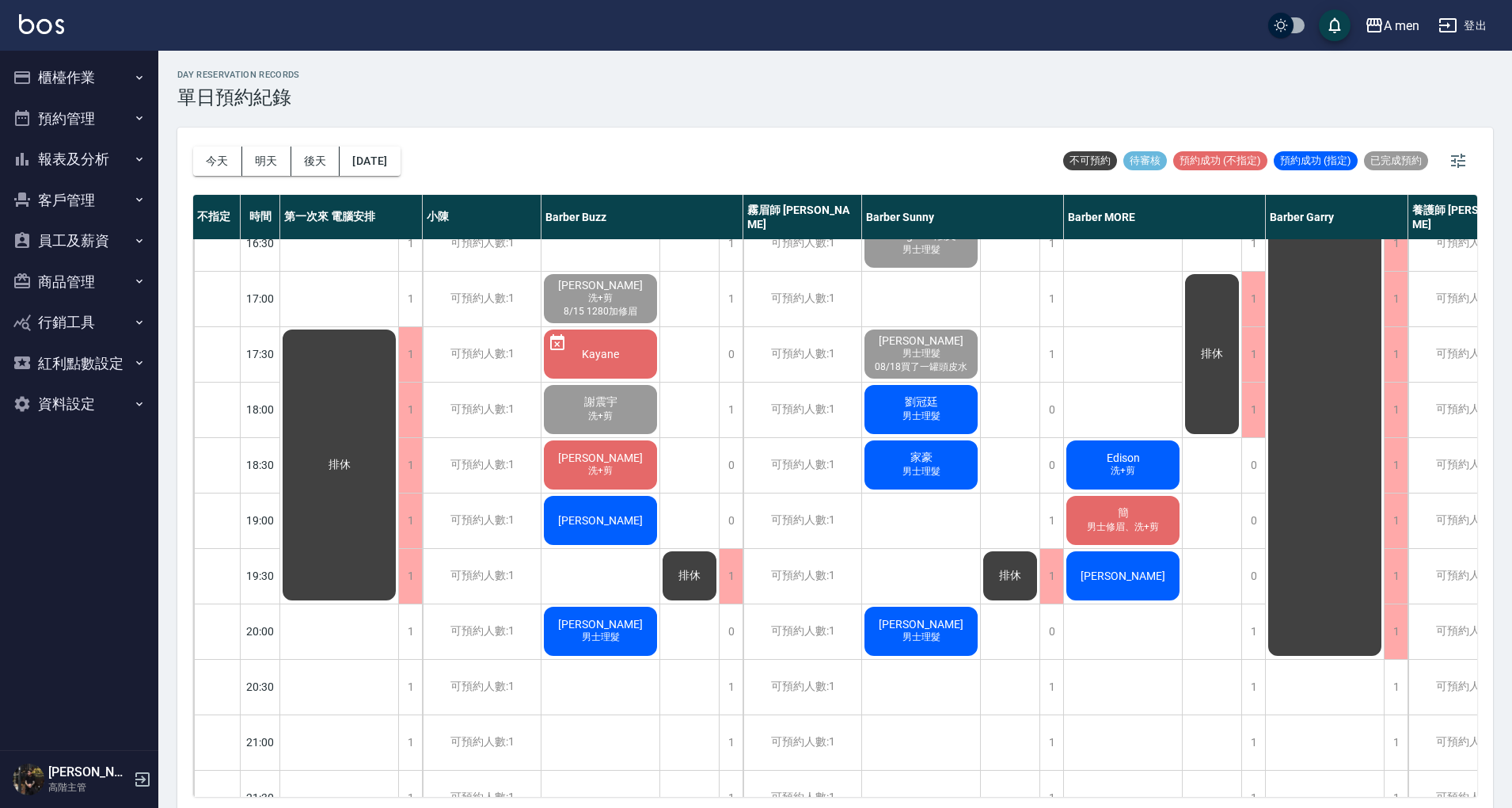
click at [617, 528] on div "[PERSON_NAME]" at bounding box center [600, 519] width 118 height 53
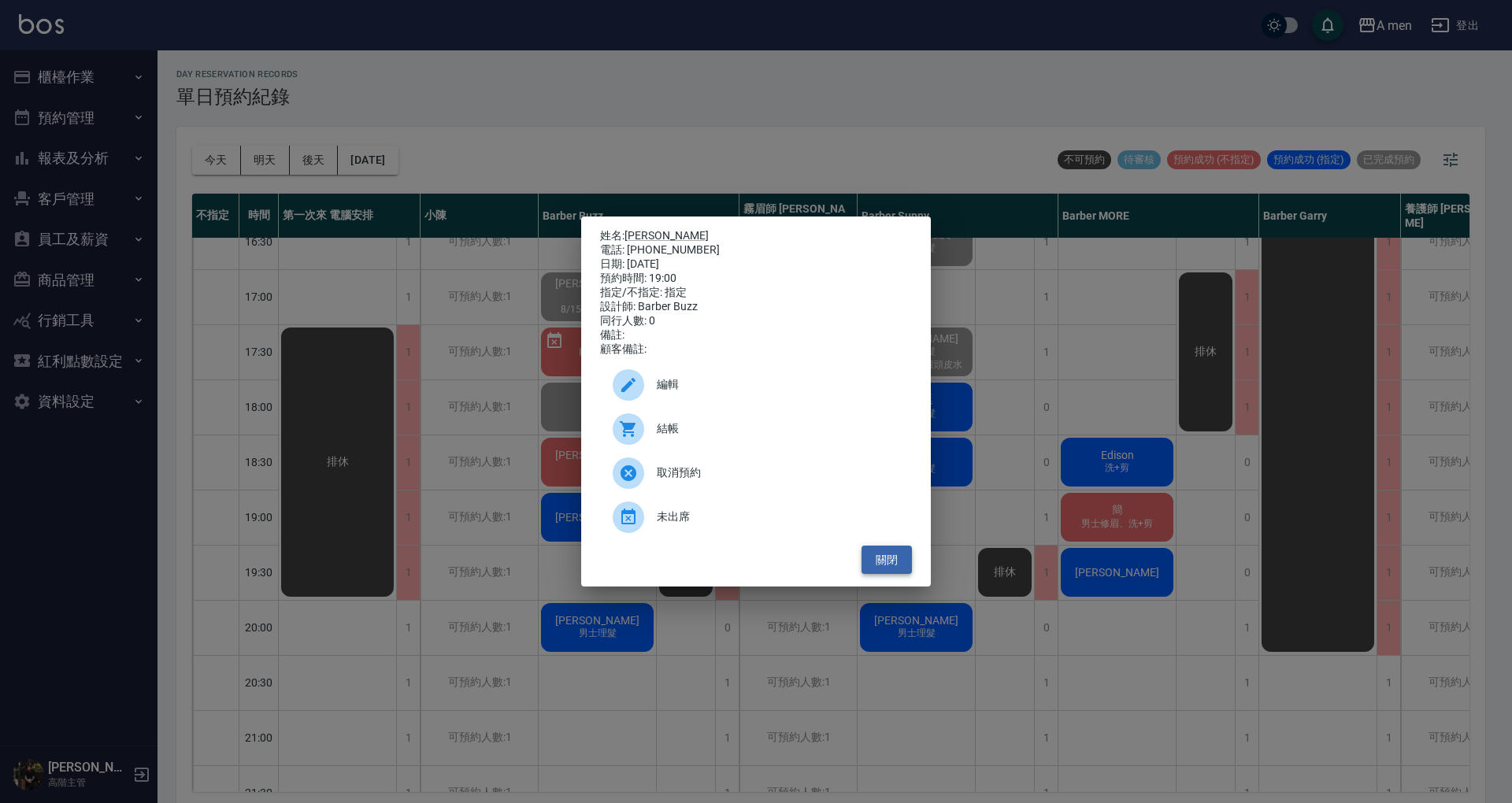
click at [893, 573] on button "關閉" at bounding box center [887, 559] width 50 height 29
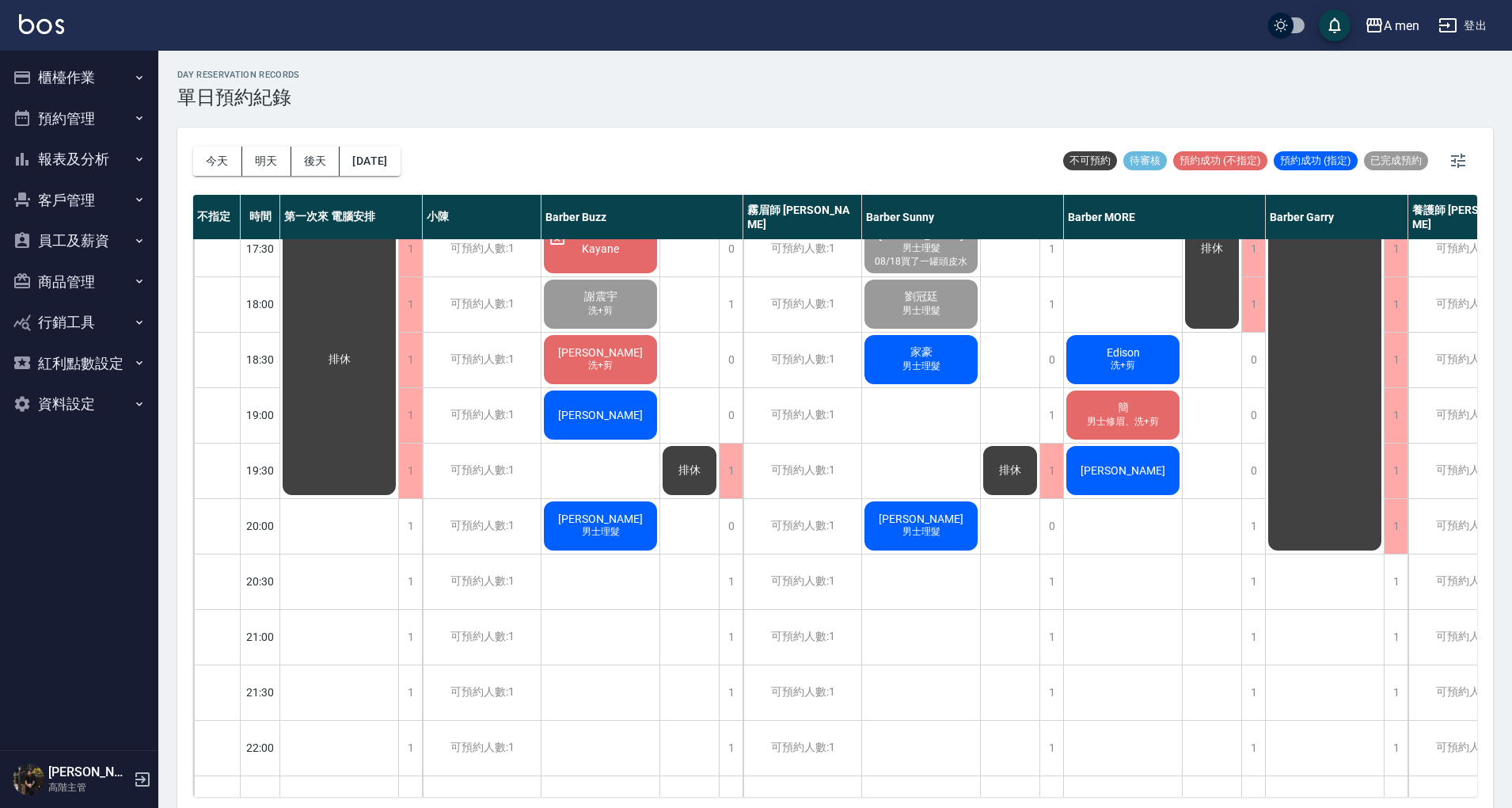
scroll to position [844, 0]
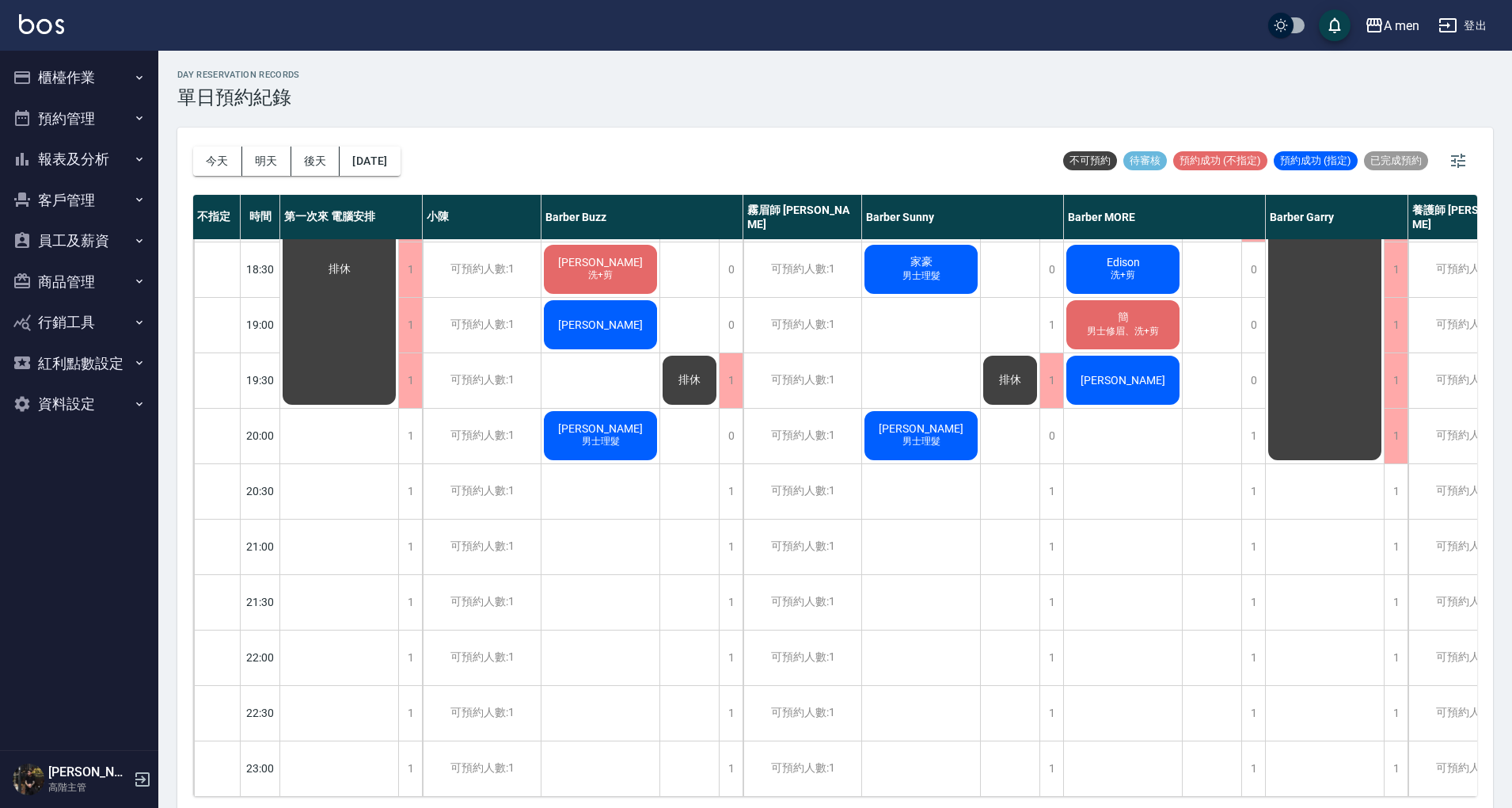
click at [1120, 310] on span "簡" at bounding box center [1123, 317] width 17 height 15
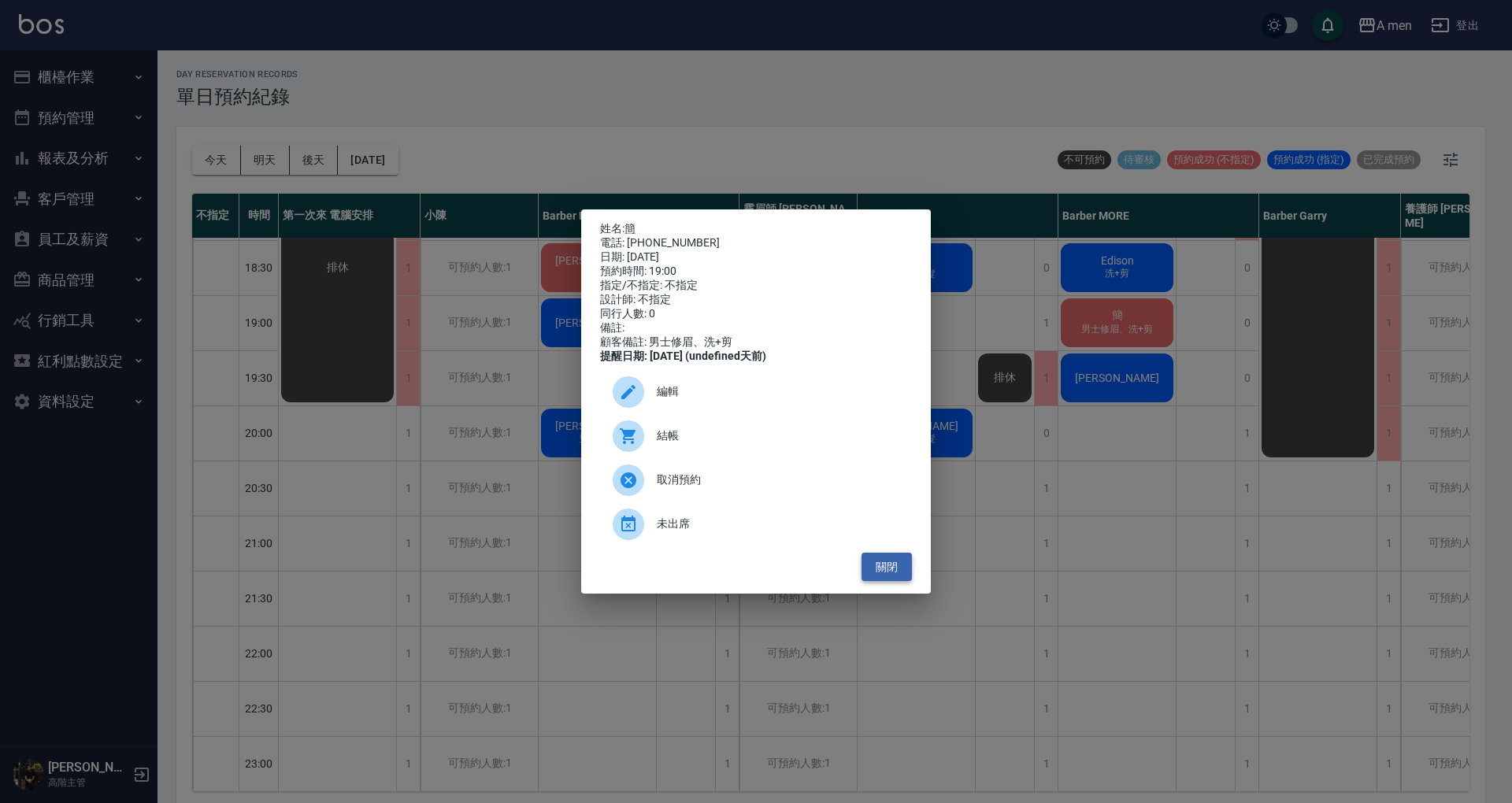
click at [869, 571] on button "關閉" at bounding box center [887, 567] width 50 height 29
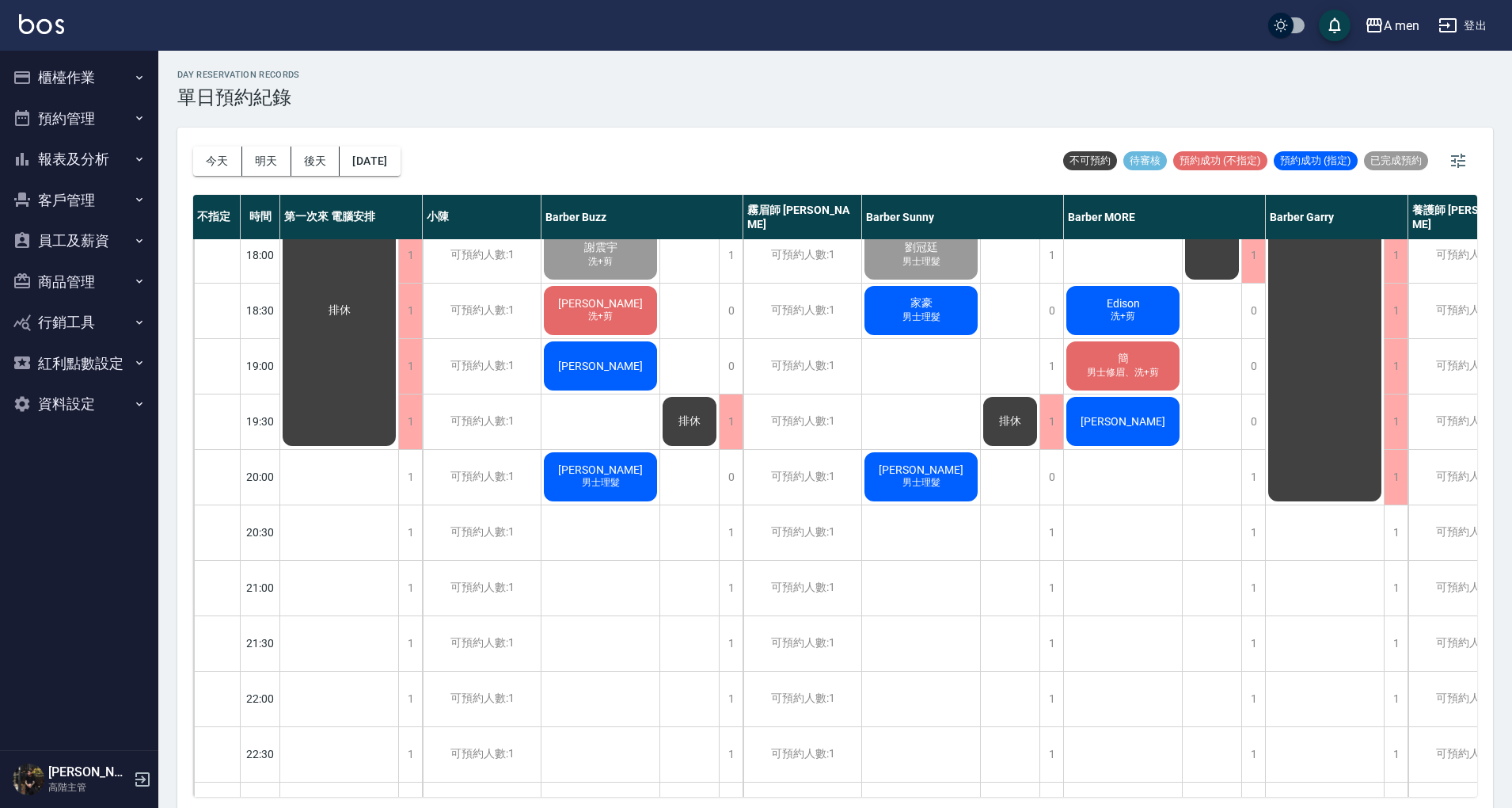
scroll to position [739, 0]
